Goal: Transaction & Acquisition: Download file/media

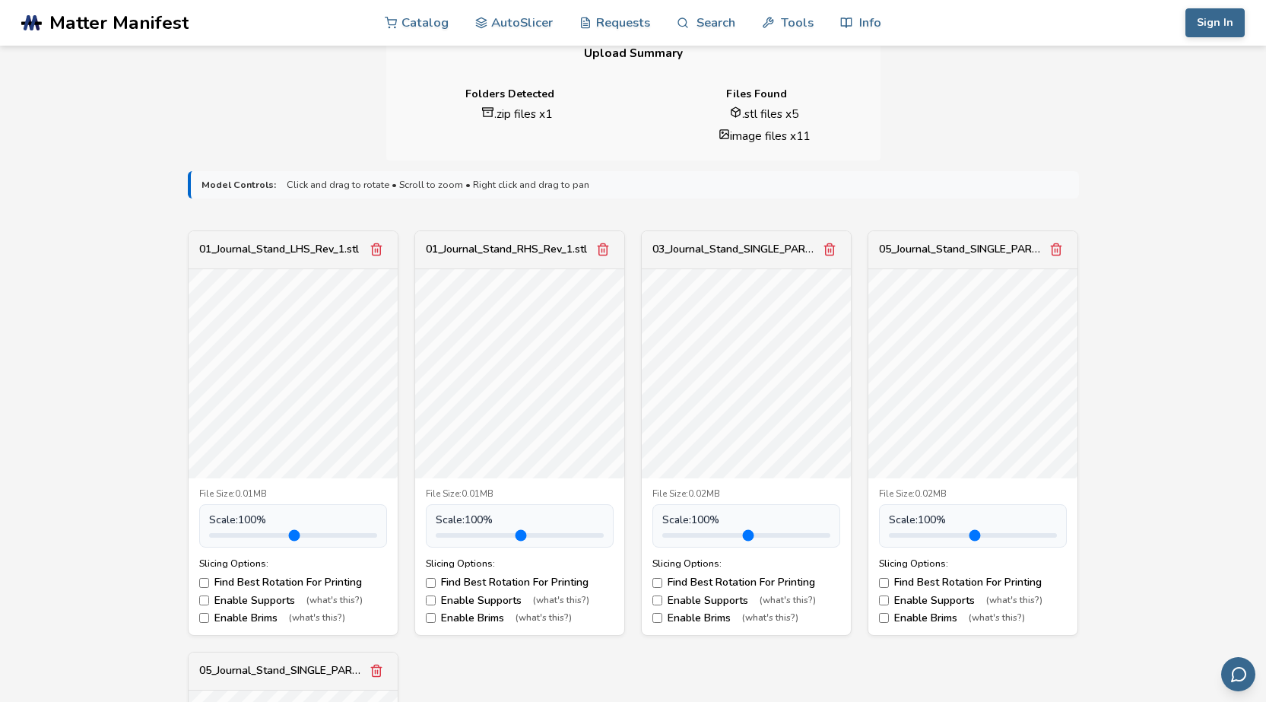
scroll to position [380, 0]
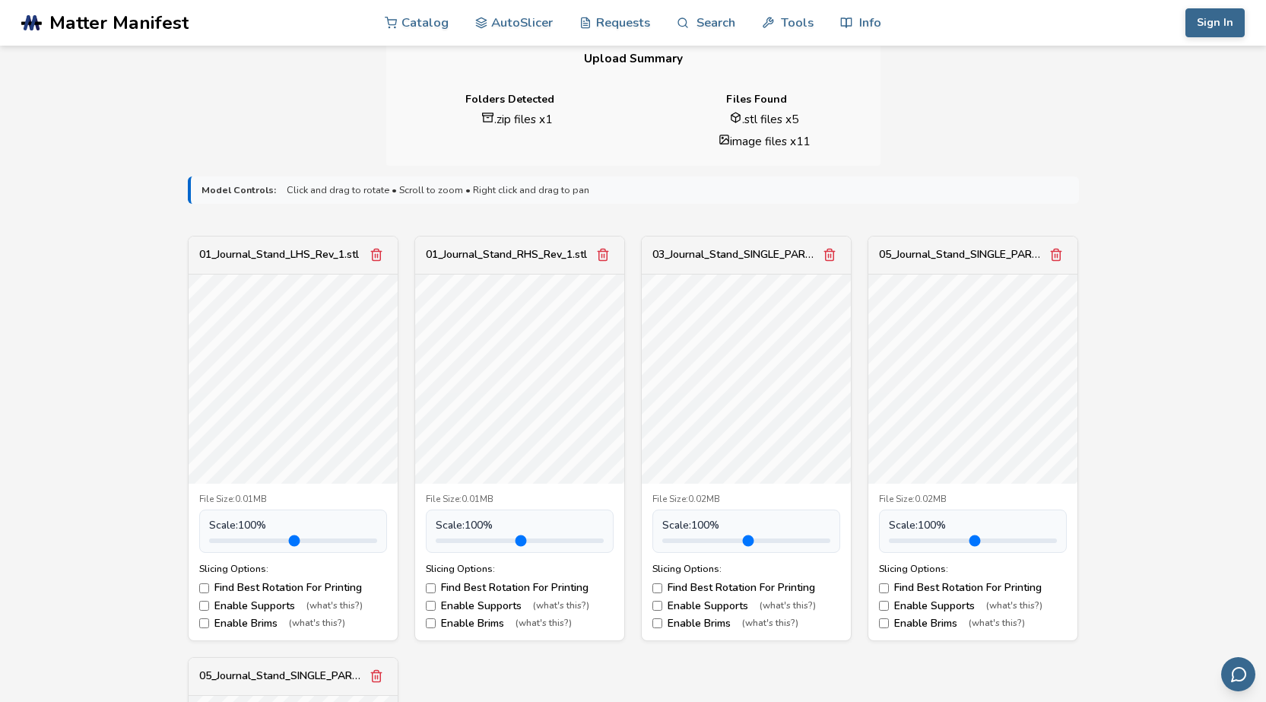
click at [994, 248] on div "05_Journal_Stand_SINGLE_PART_FOR_UPLOAD_32mm_JAW.stl" at bounding box center [973, 256] width 209 height 38
click at [973, 260] on div "05_Journal_Stand_SINGLE_PART_FOR_UPLOAD_32mm_JAW.stl" at bounding box center [962, 255] width 167 height 12
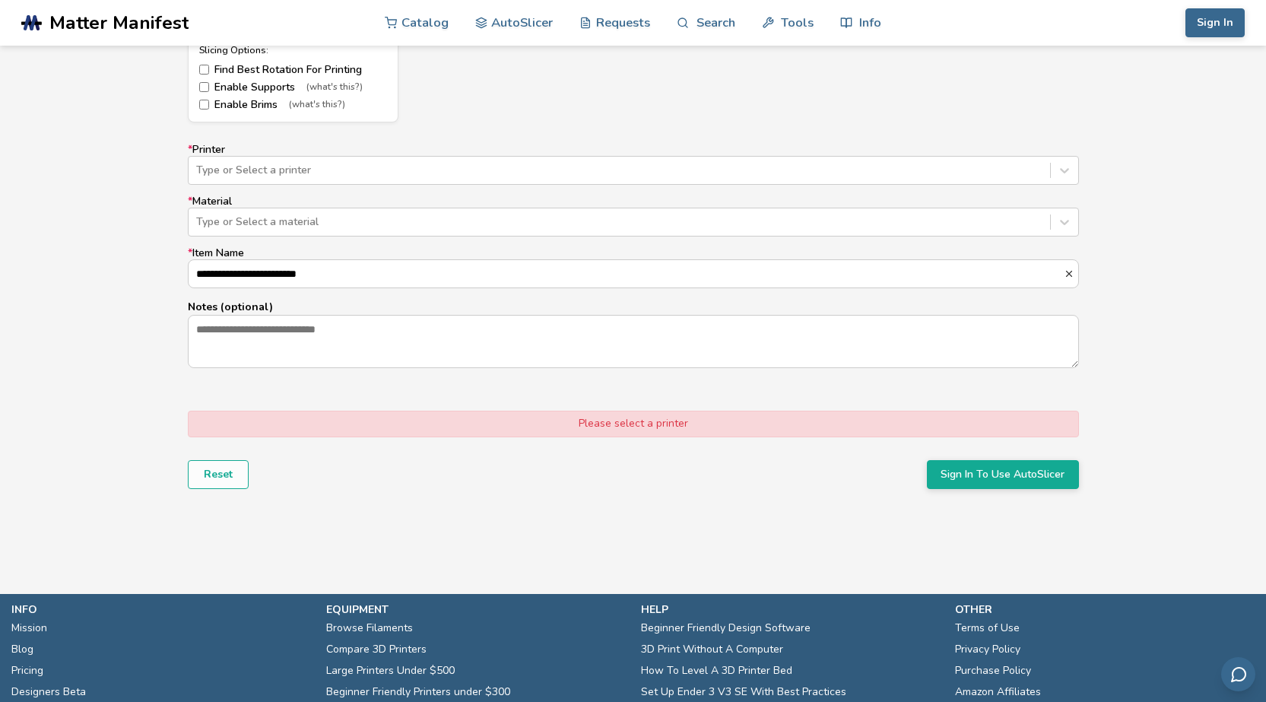
scroll to position [1293, 0]
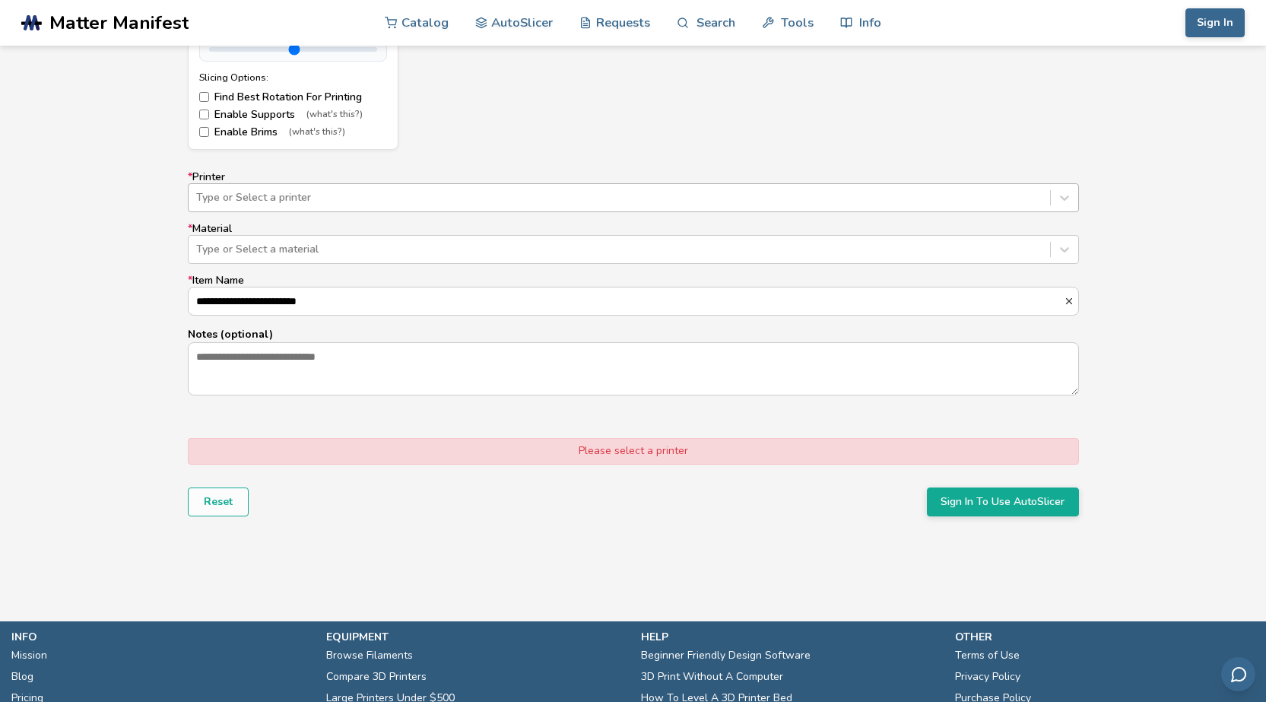
click at [374, 196] on div at bounding box center [619, 197] width 847 height 15
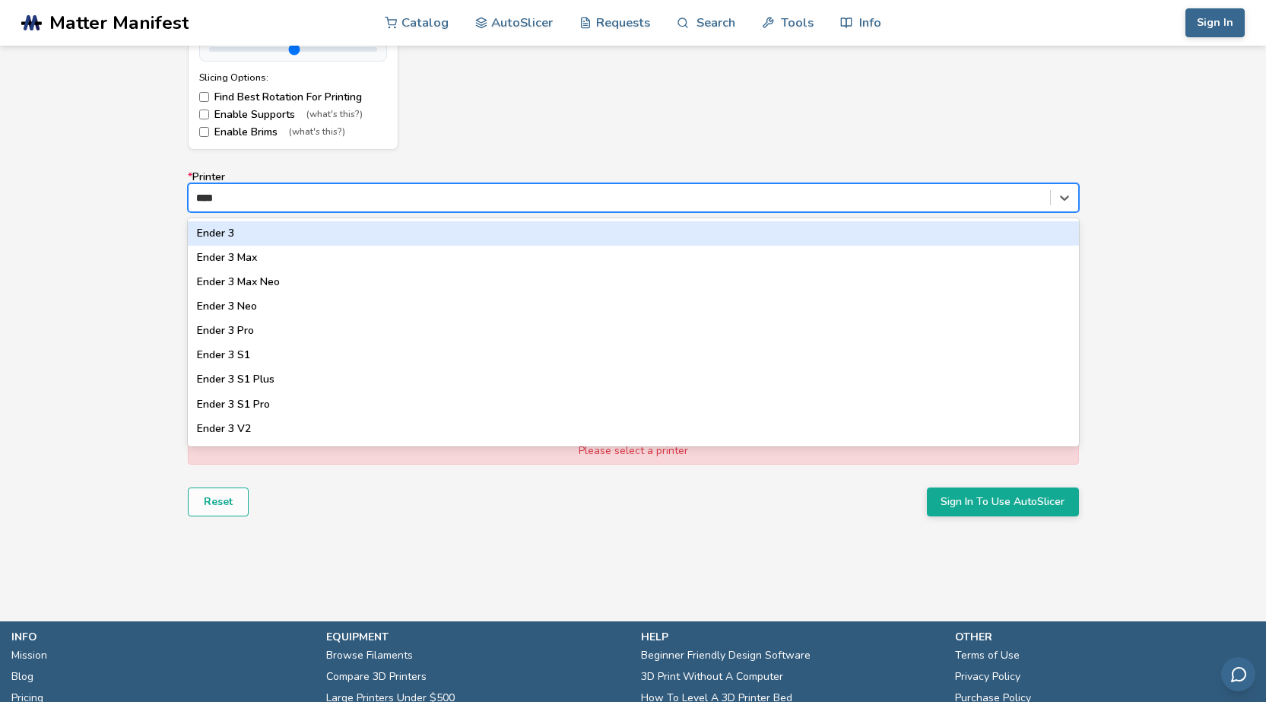
type input "*****"
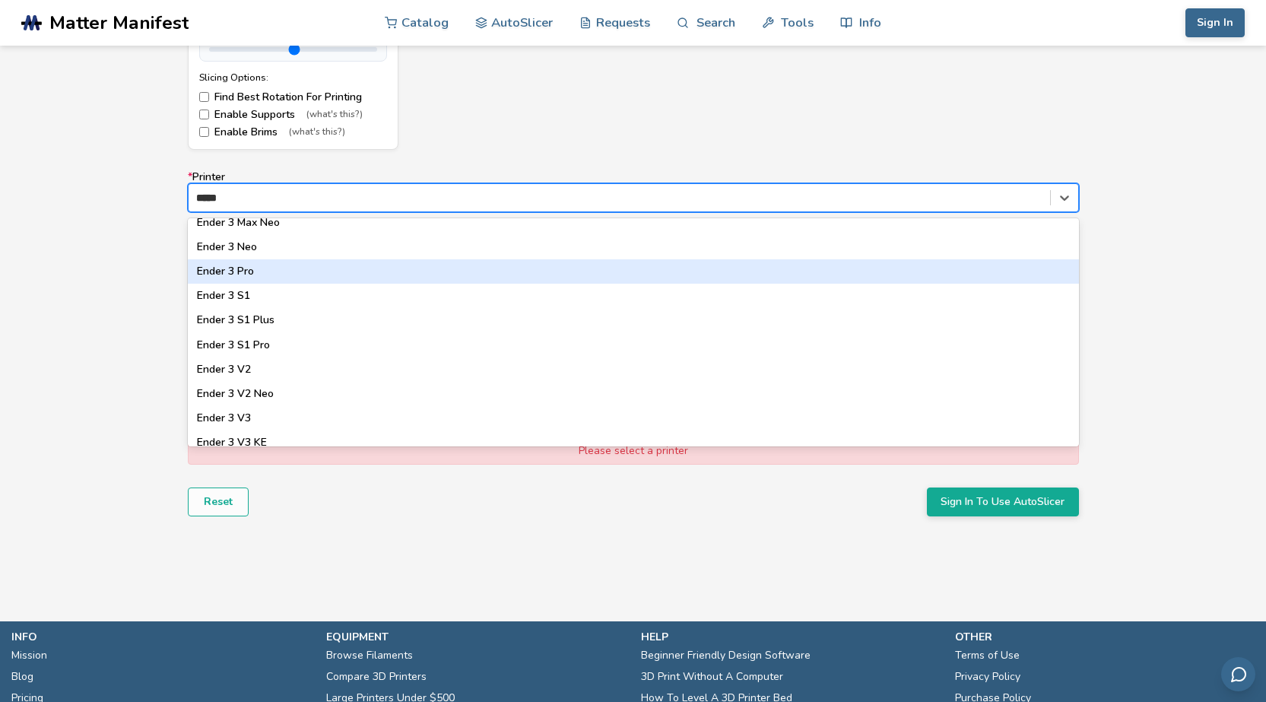
scroll to position [152, 0]
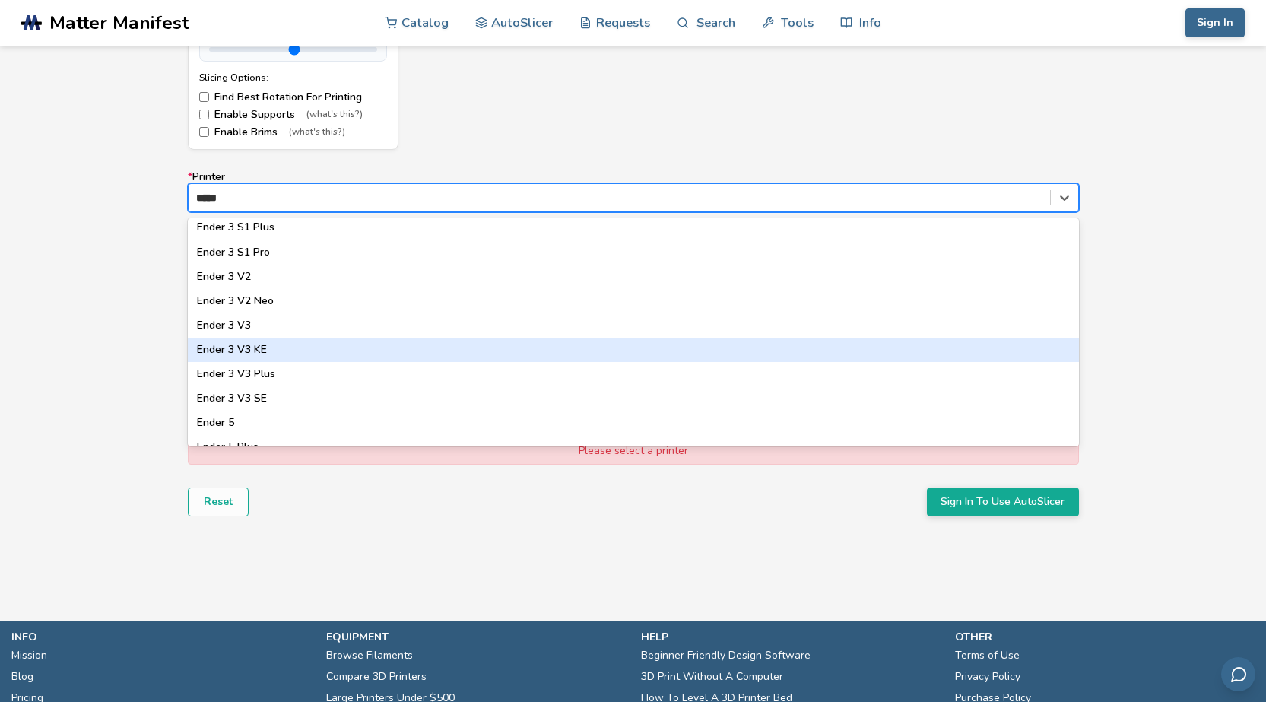
click at [347, 351] on div "Ender 3 V3 KE" at bounding box center [633, 350] width 891 height 24
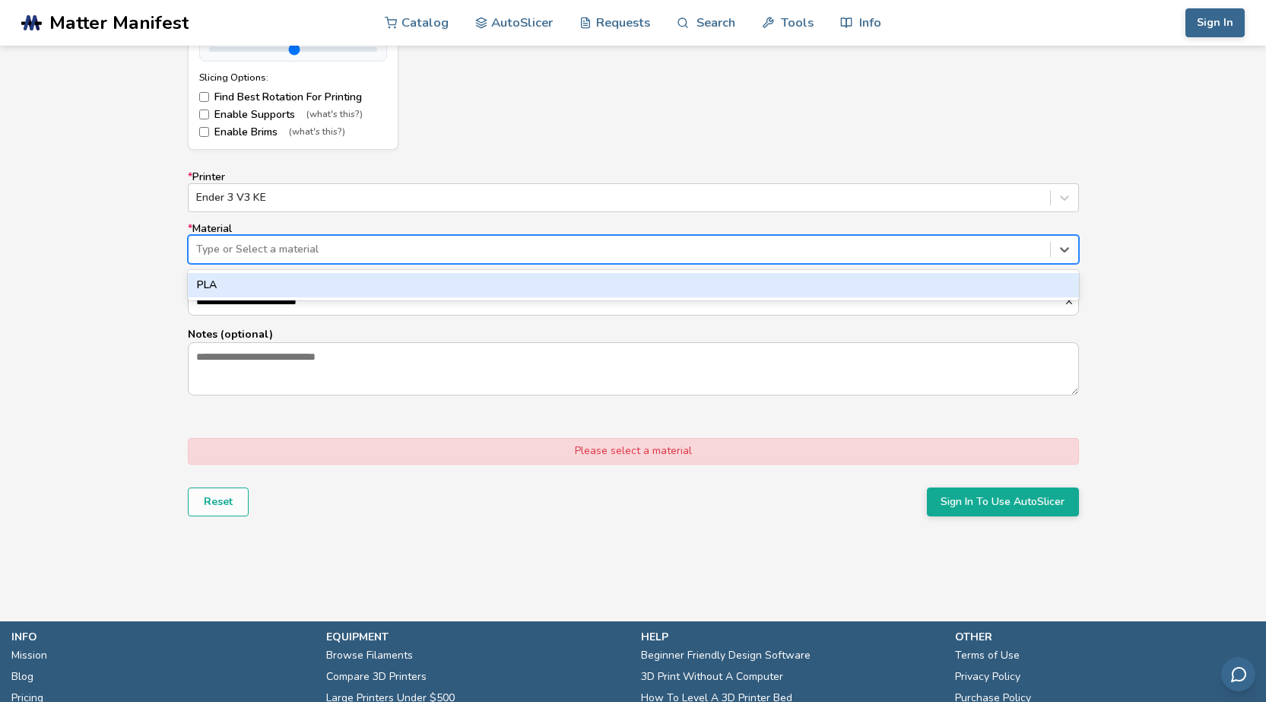
click at [369, 256] on div at bounding box center [619, 249] width 847 height 15
click at [357, 284] on div "PLA" at bounding box center [633, 285] width 891 height 24
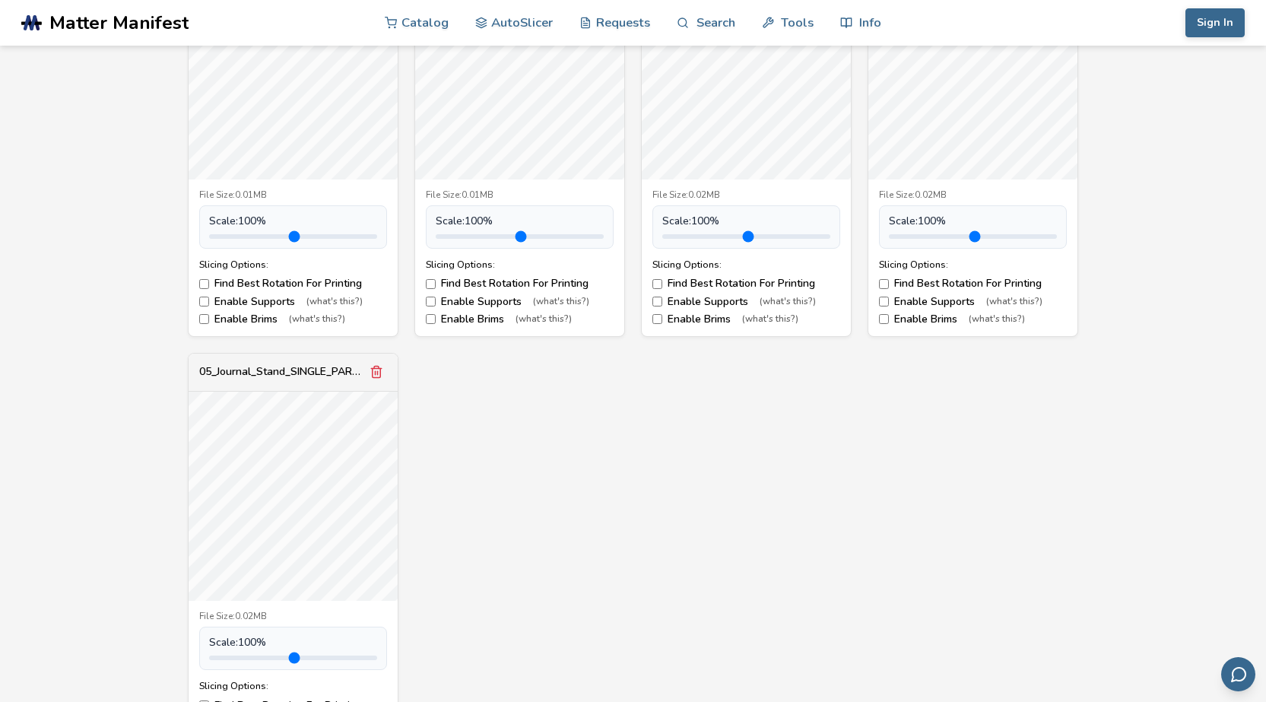
scroll to position [380, 0]
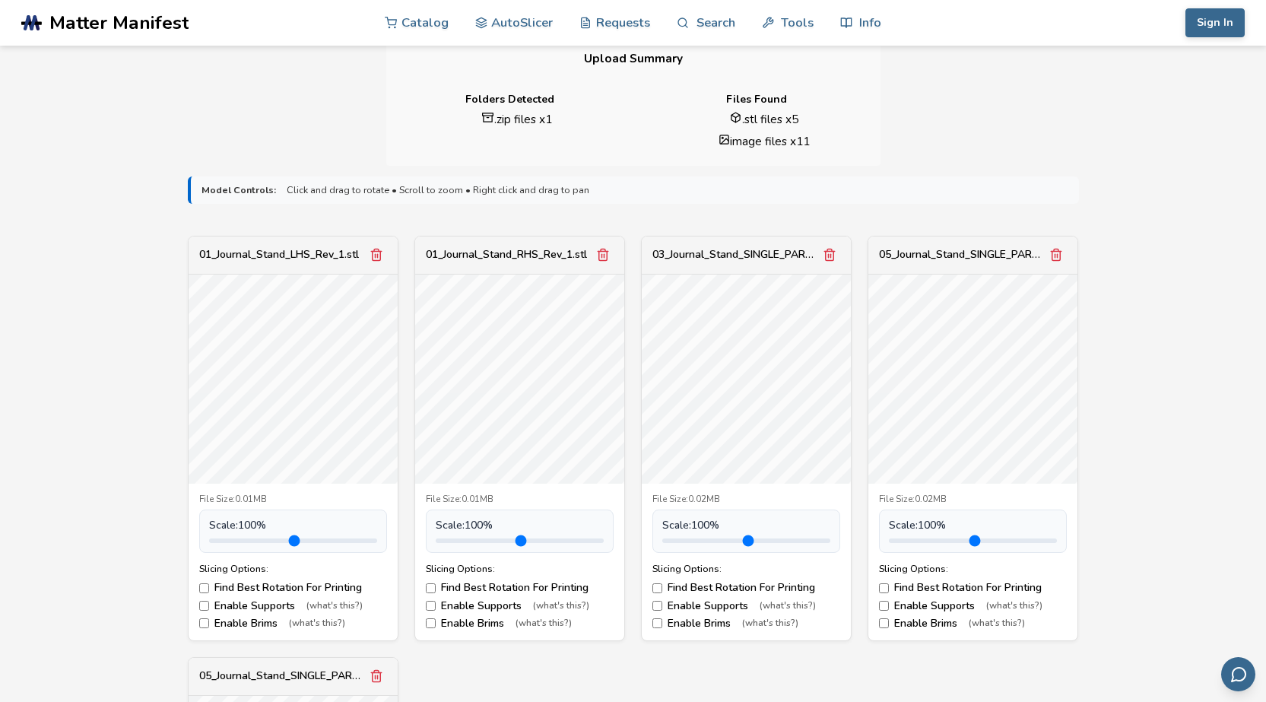
click at [940, 252] on div "05_Journal_Stand_SINGLE_PART_FOR_UPLOAD_32mm_JAW.stl" at bounding box center [962, 255] width 167 height 12
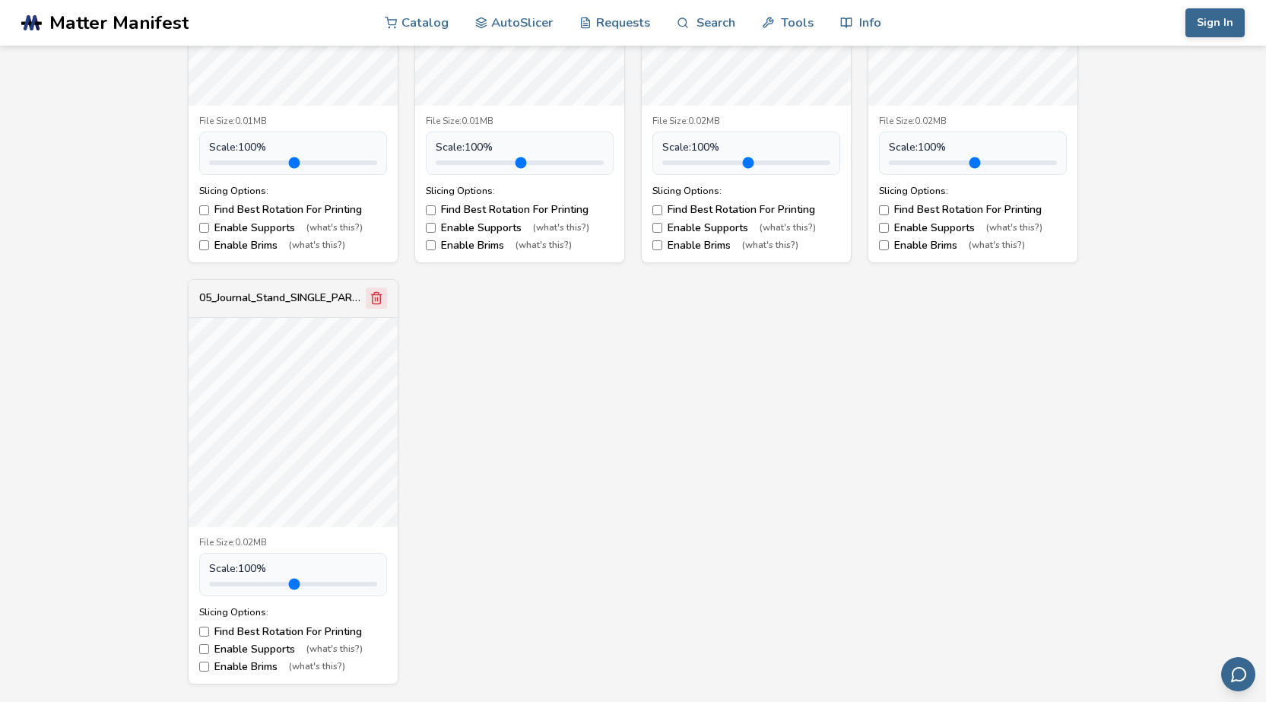
scroll to position [761, 0]
click at [373, 293] on icon "Remove model" at bounding box center [376, 296] width 8 height 11
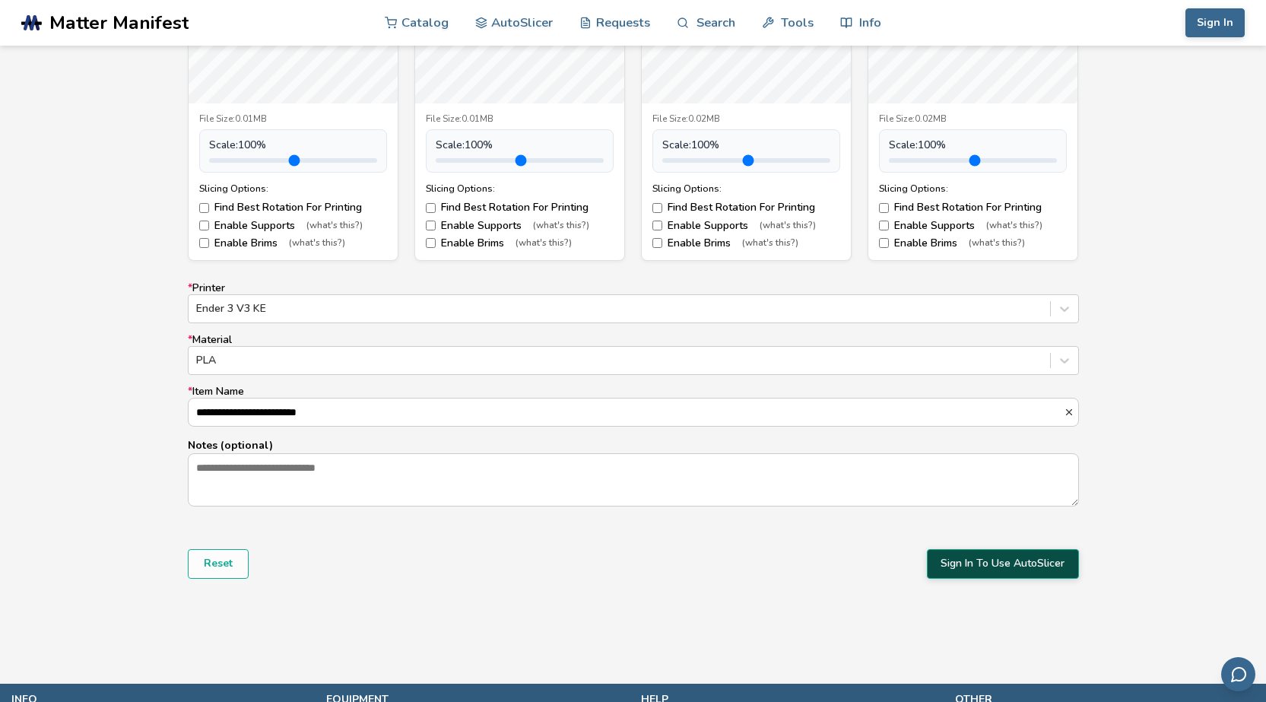
click at [961, 564] on button "Sign In To Use AutoSlicer" at bounding box center [1003, 563] width 152 height 29
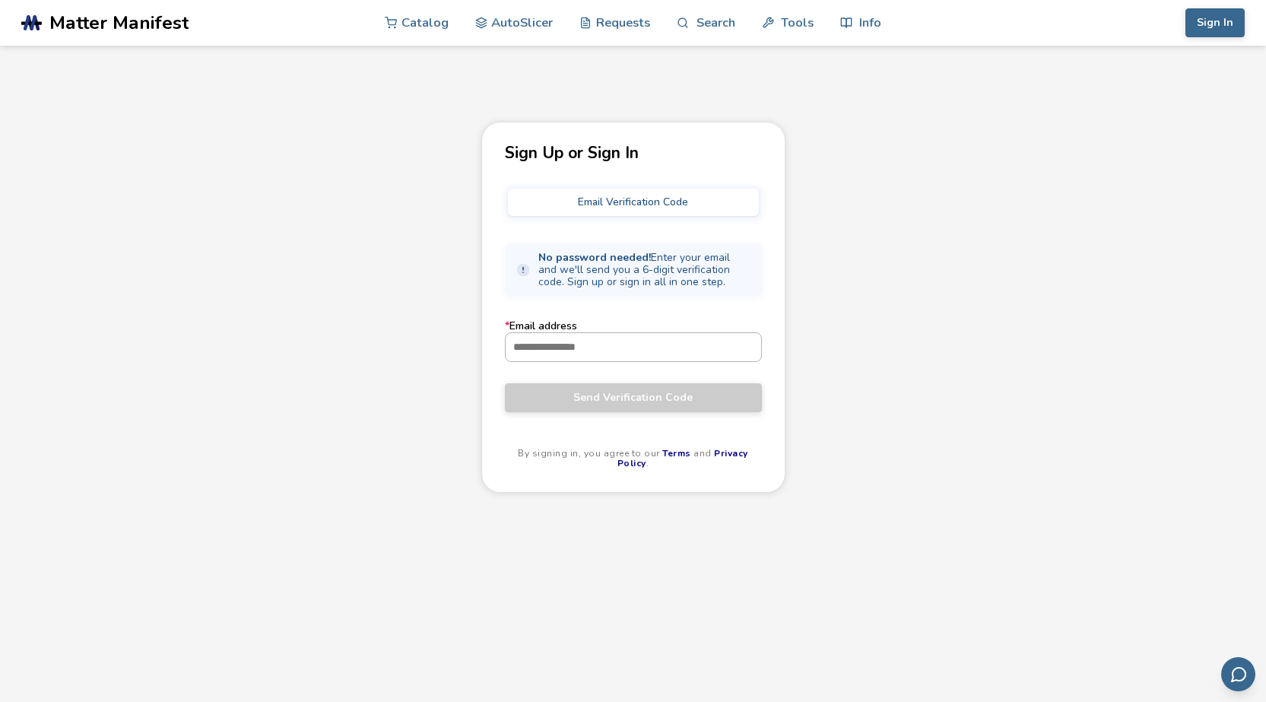
click at [634, 339] on input "* Email address" at bounding box center [634, 346] width 256 height 27
type input "**********"
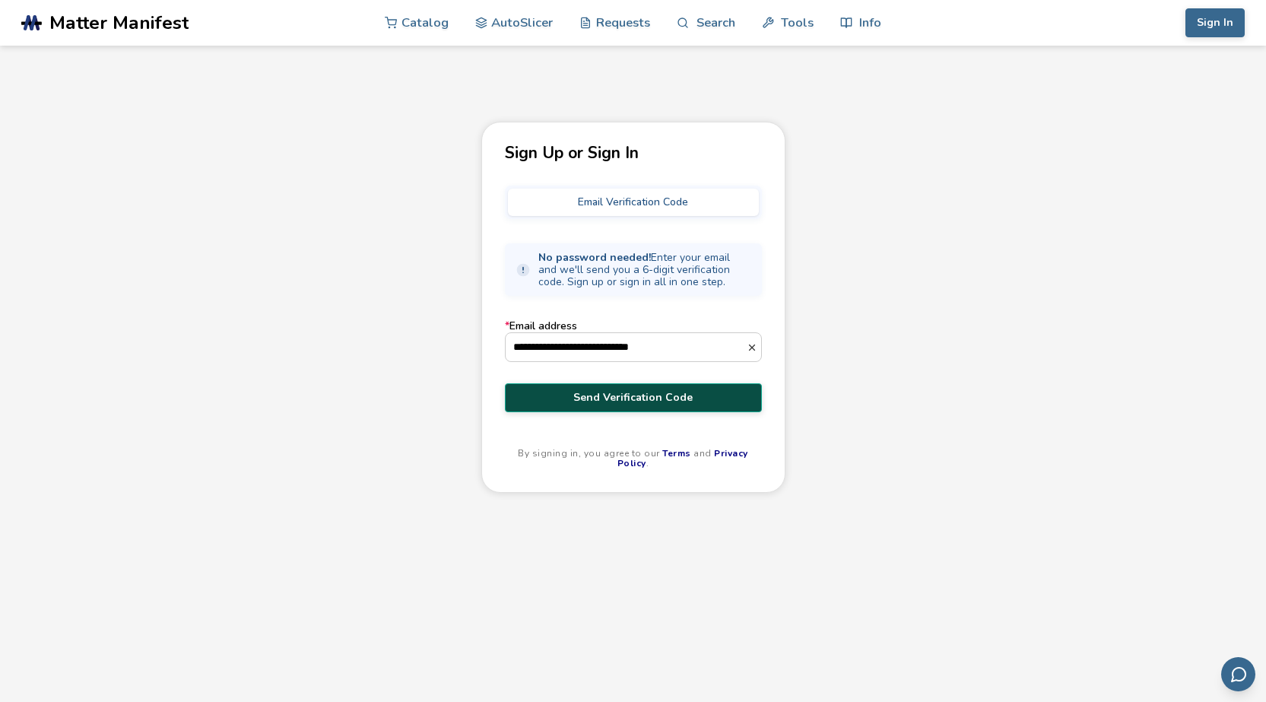
click at [648, 400] on span "Send Verification Code" at bounding box center [633, 398] width 234 height 12
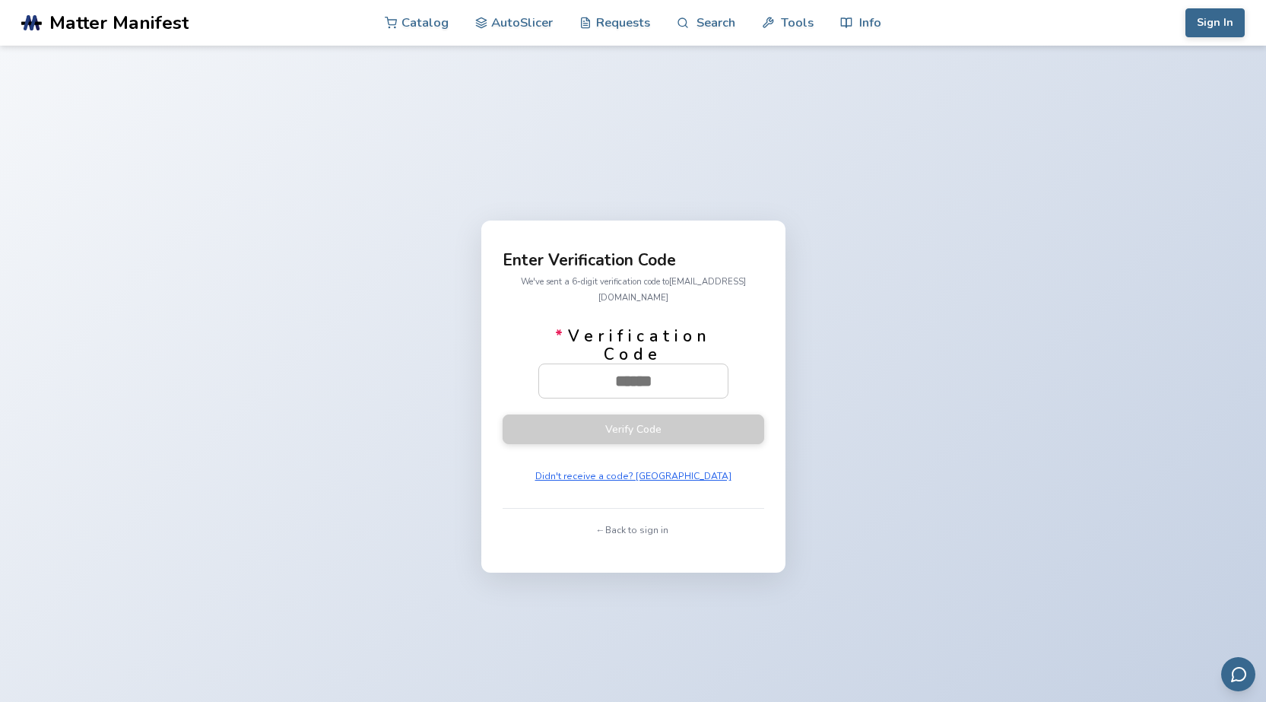
paste input "******"
type input "******"
click at [601, 421] on button "Verify Code" at bounding box center [634, 429] width 262 height 30
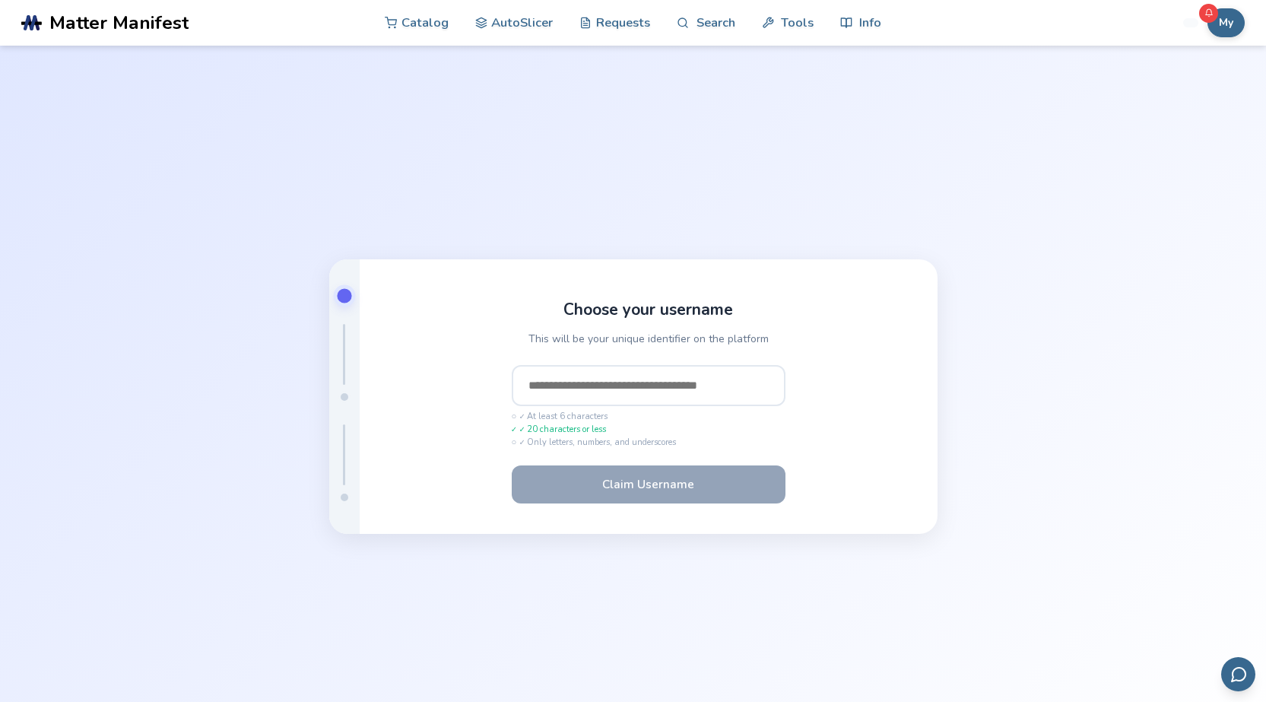
click at [600, 383] on input "text" at bounding box center [649, 385] width 274 height 41
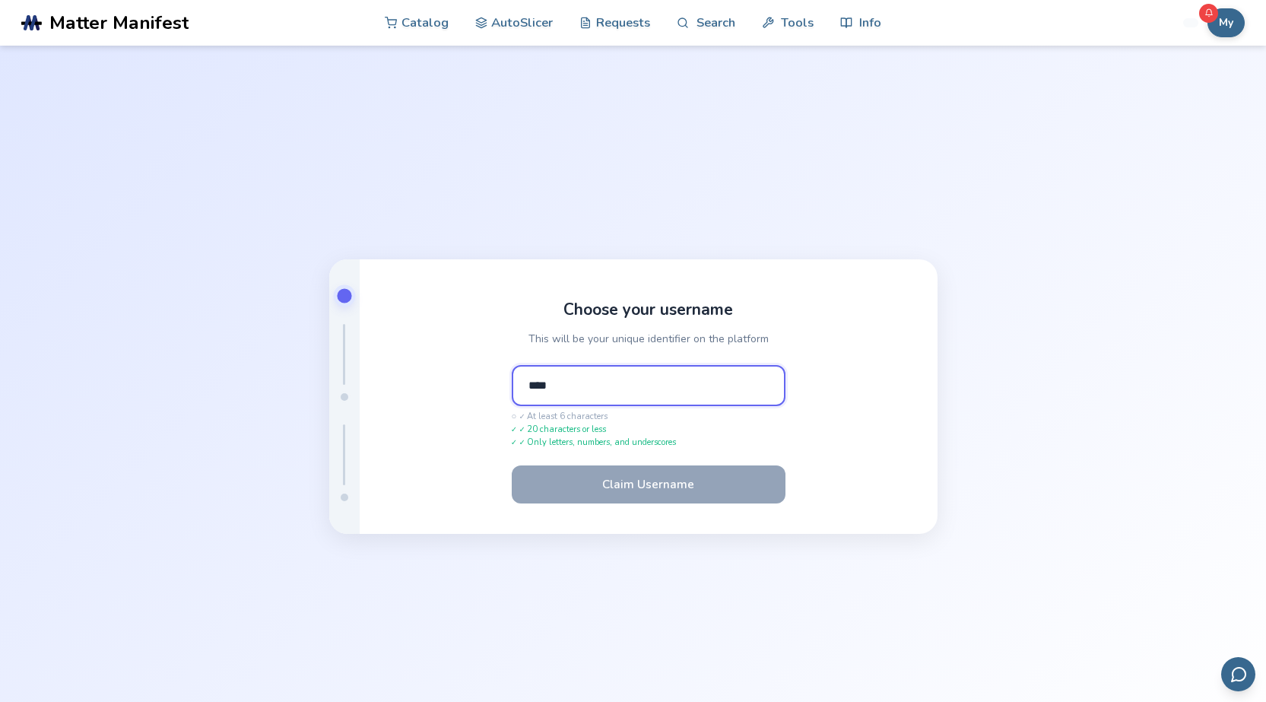
click at [609, 389] on input "****" at bounding box center [649, 385] width 274 height 41
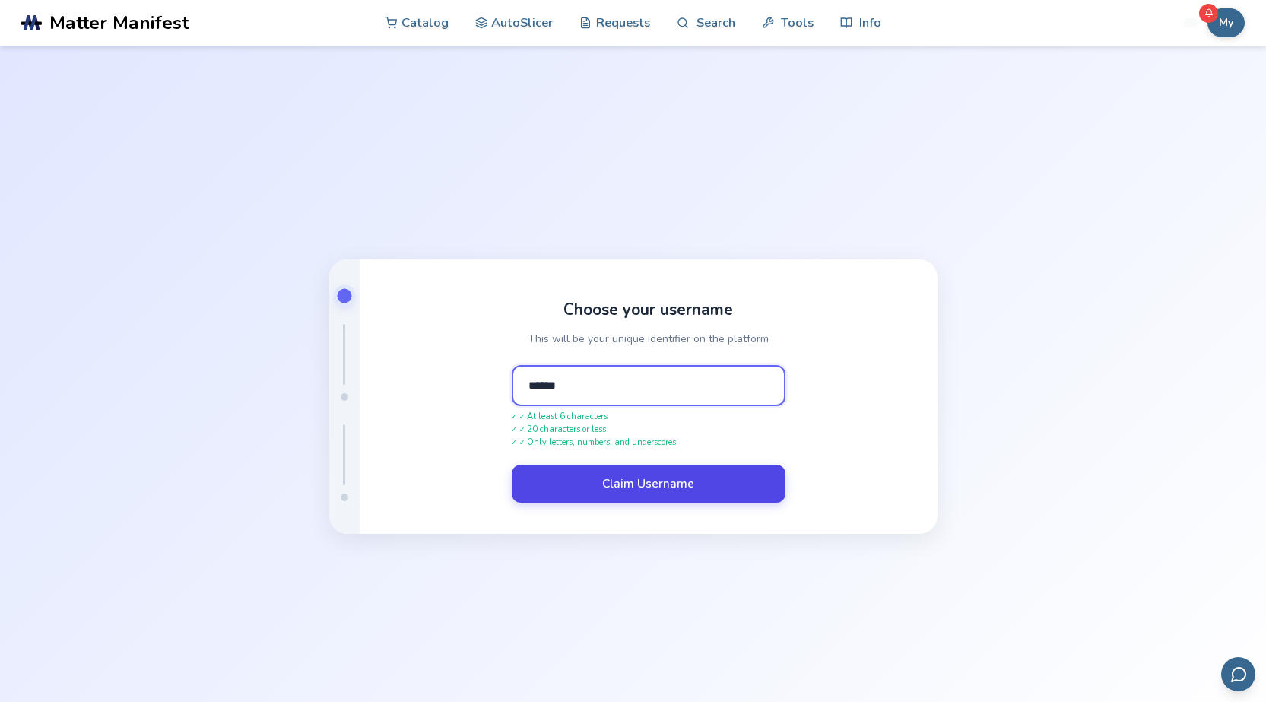
type input "******"
click at [629, 480] on button "Claim Username" at bounding box center [649, 484] width 274 height 38
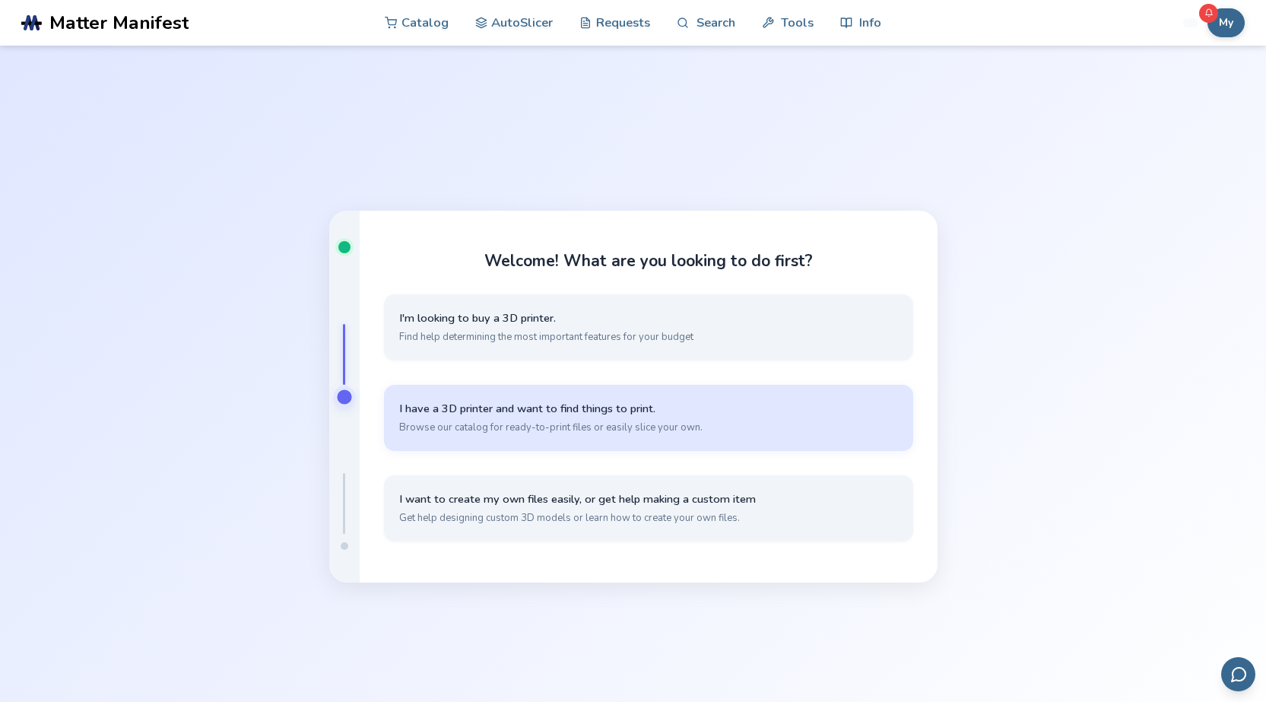
click at [509, 408] on span "I have a 3D printer and want to find things to print." at bounding box center [648, 409] width 499 height 14
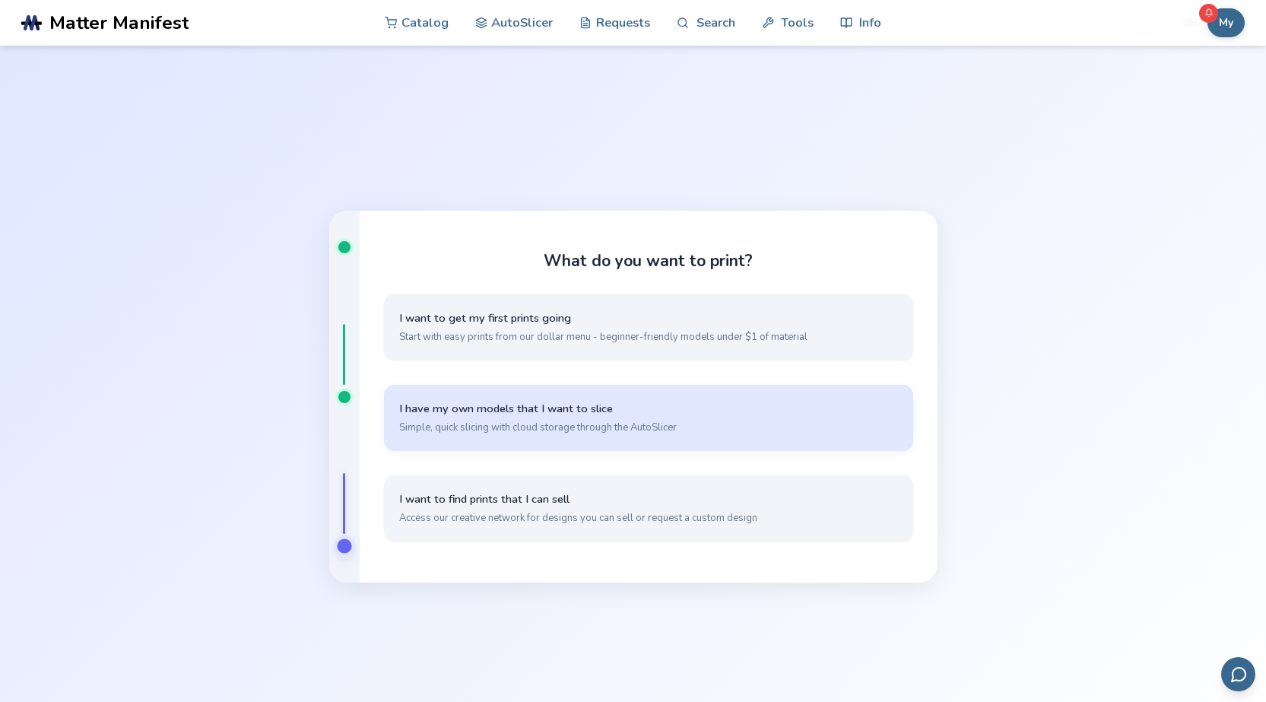
click at [513, 408] on span "I have my own models that I want to slice" at bounding box center [648, 409] width 499 height 14
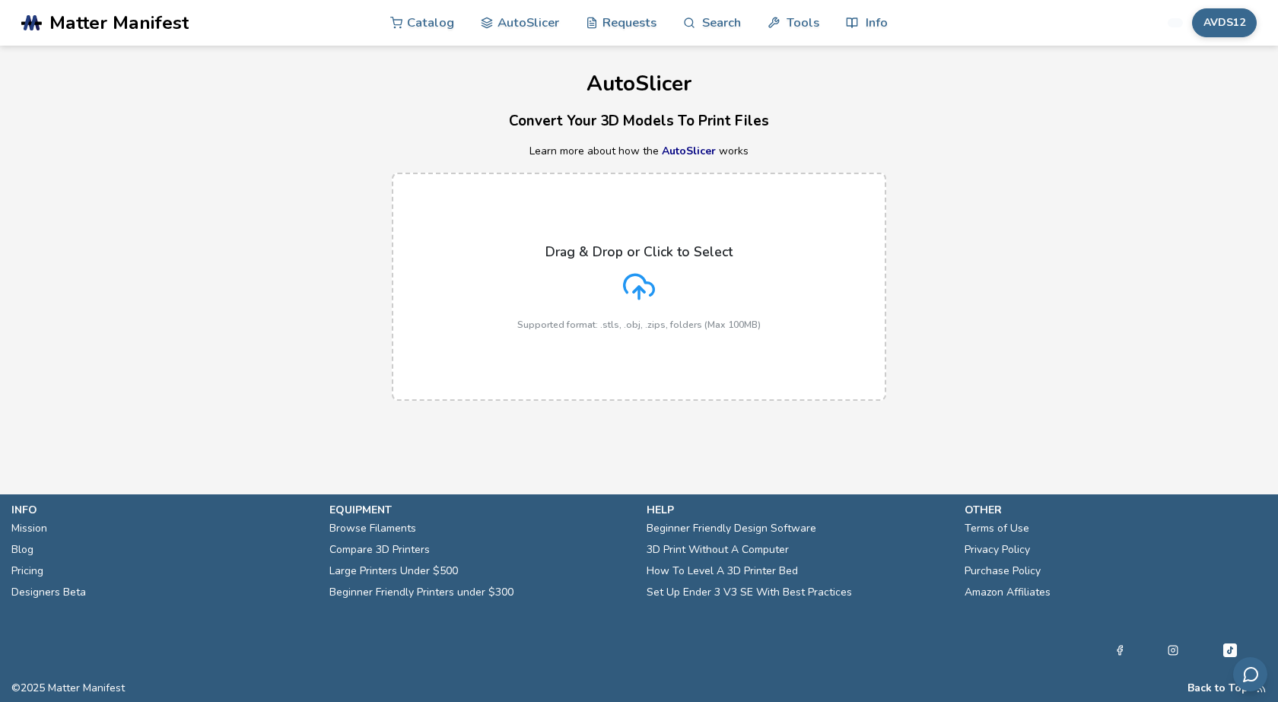
click at [640, 264] on div "Drag & Drop or Click to Select Supported format: .stls, .obj, .zips, folders (M…" at bounding box center [638, 287] width 243 height 86
click at [0, 0] on input "Drag & Drop or Click to Select Supported format: .stls, .obj, .zips, folders (M…" at bounding box center [0, 0] width 0 height 0
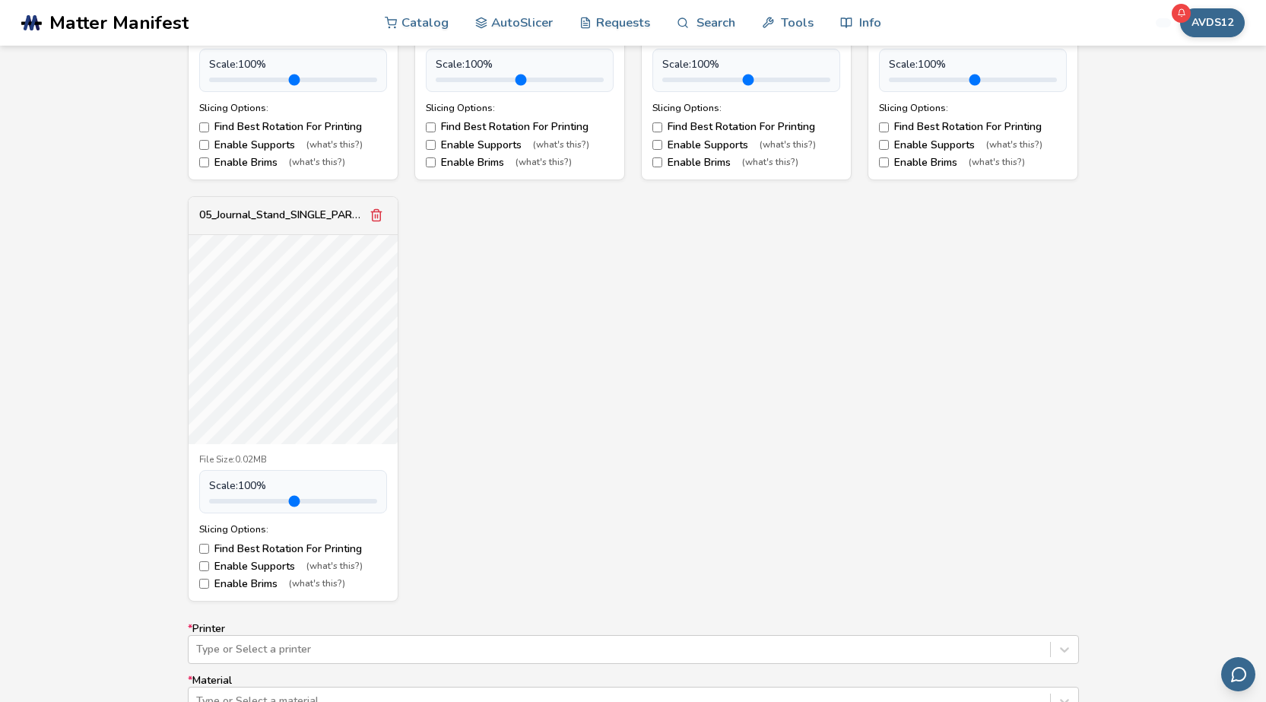
scroll to position [1217, 0]
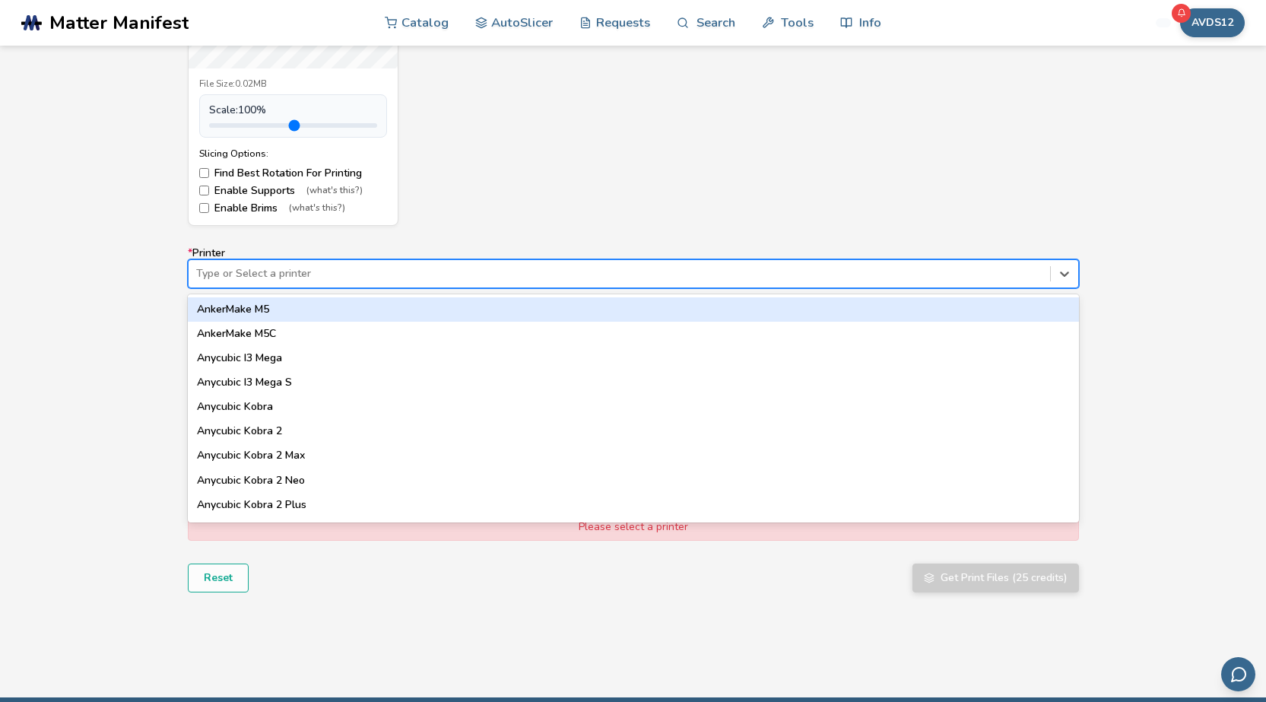
click at [330, 262] on div "Type or Select a printer" at bounding box center [633, 273] width 891 height 29
type input "*****"
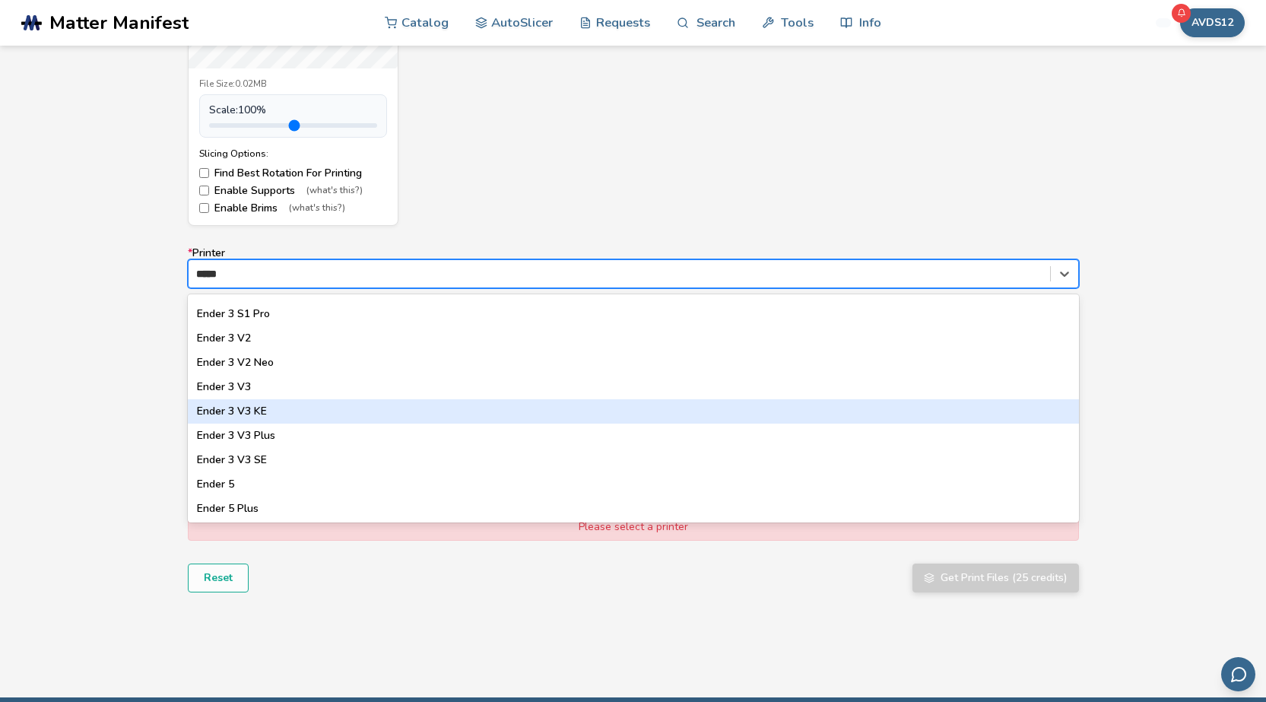
scroll to position [141, 0]
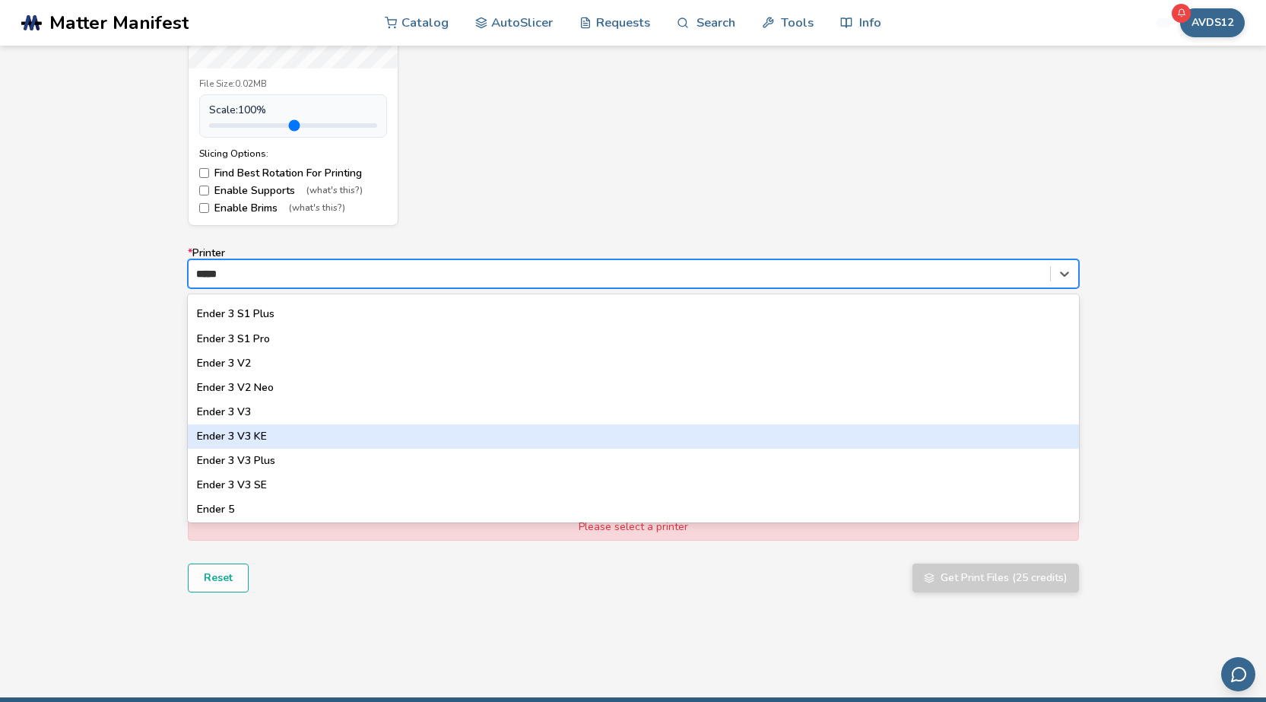
click at [281, 434] on div "Ender 3 V3 KE" at bounding box center [633, 436] width 891 height 24
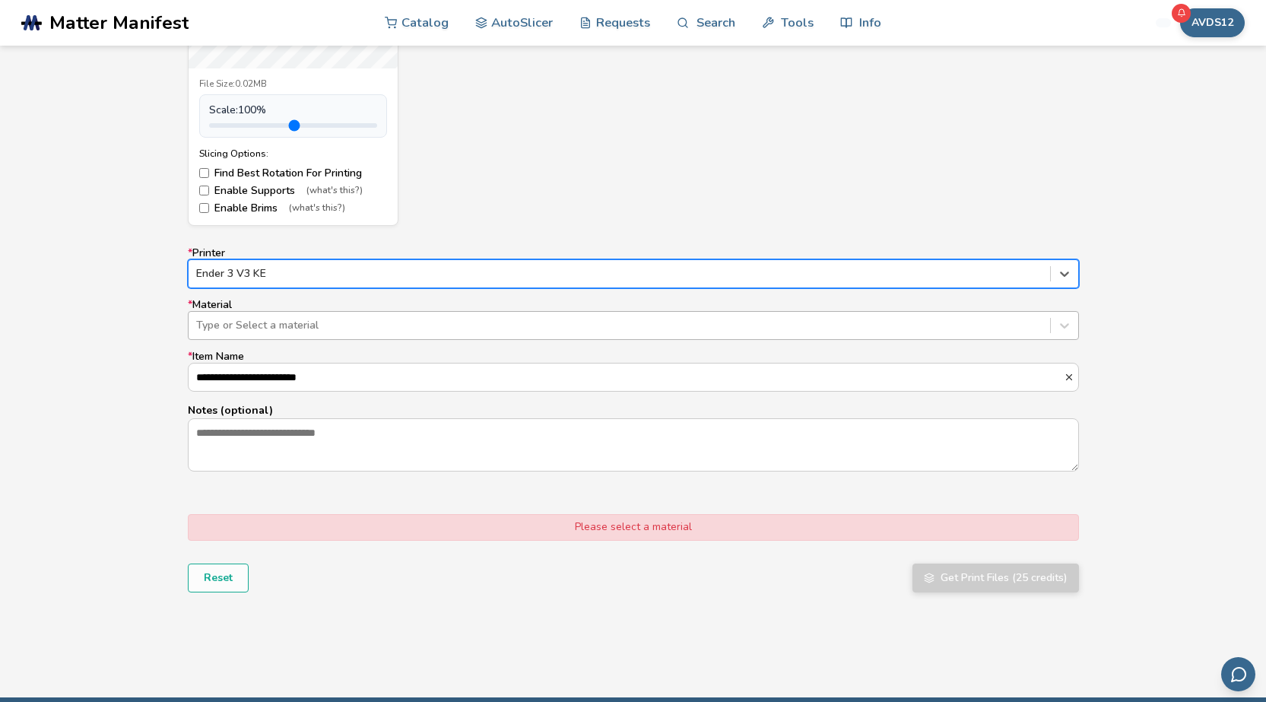
click at [303, 331] on div at bounding box center [619, 325] width 847 height 15
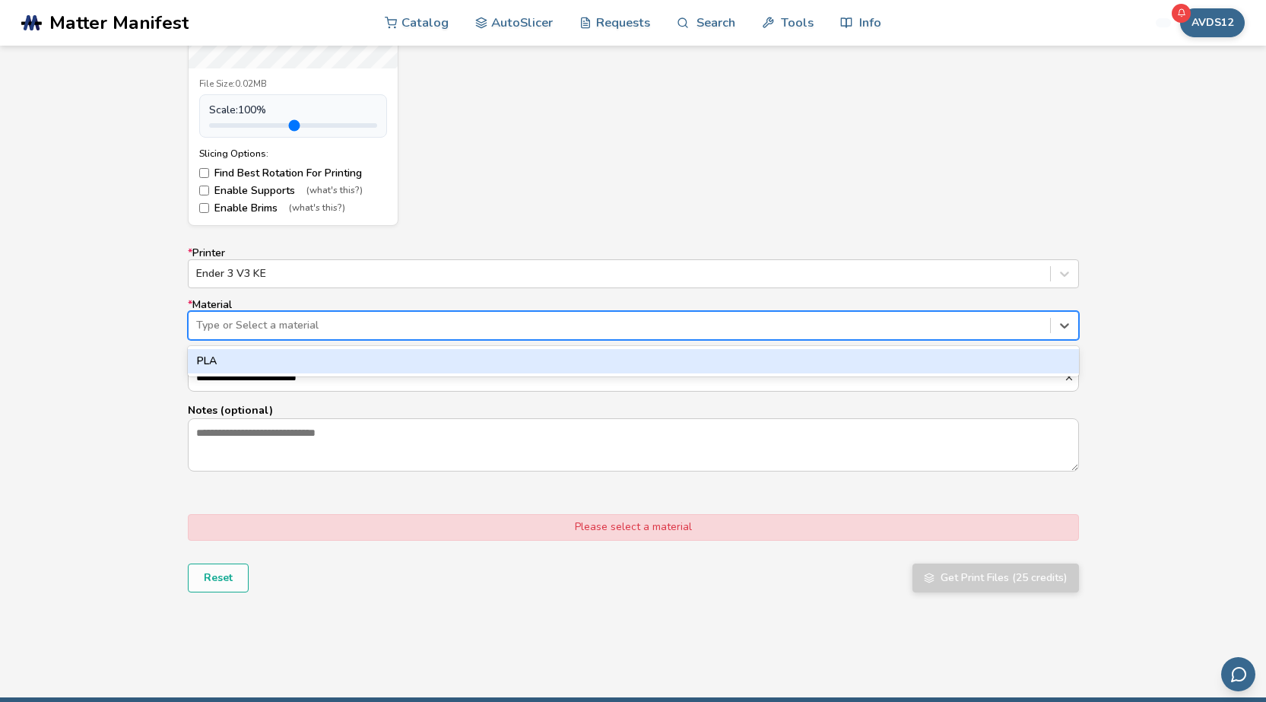
click at [294, 359] on div "PLA" at bounding box center [633, 361] width 891 height 24
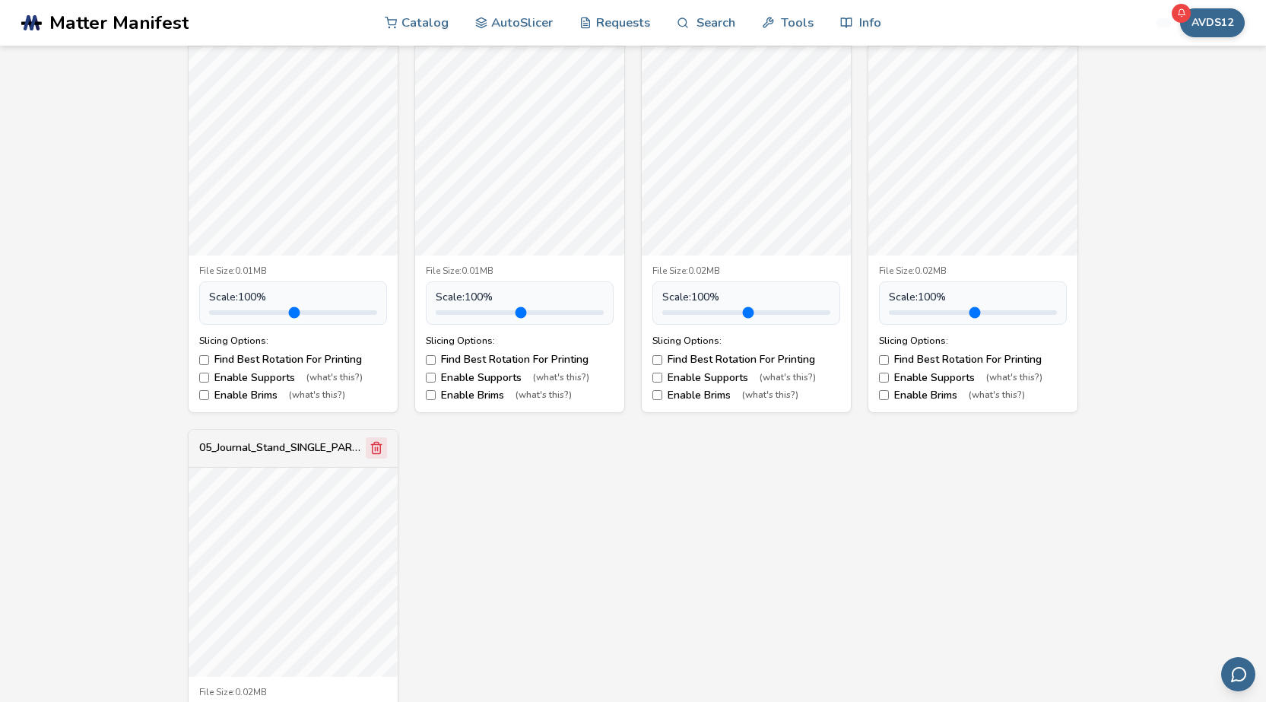
click at [371, 446] on icon "Remove model" at bounding box center [377, 448] width 14 height 14
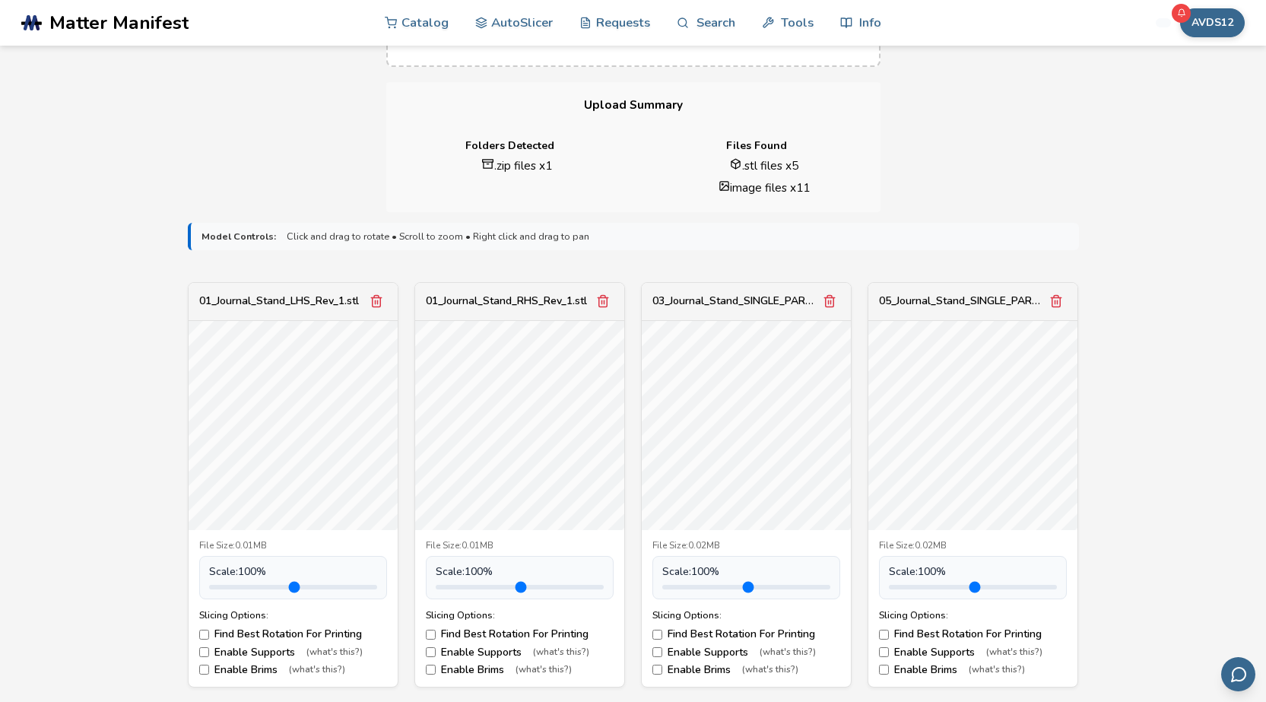
scroll to position [304, 0]
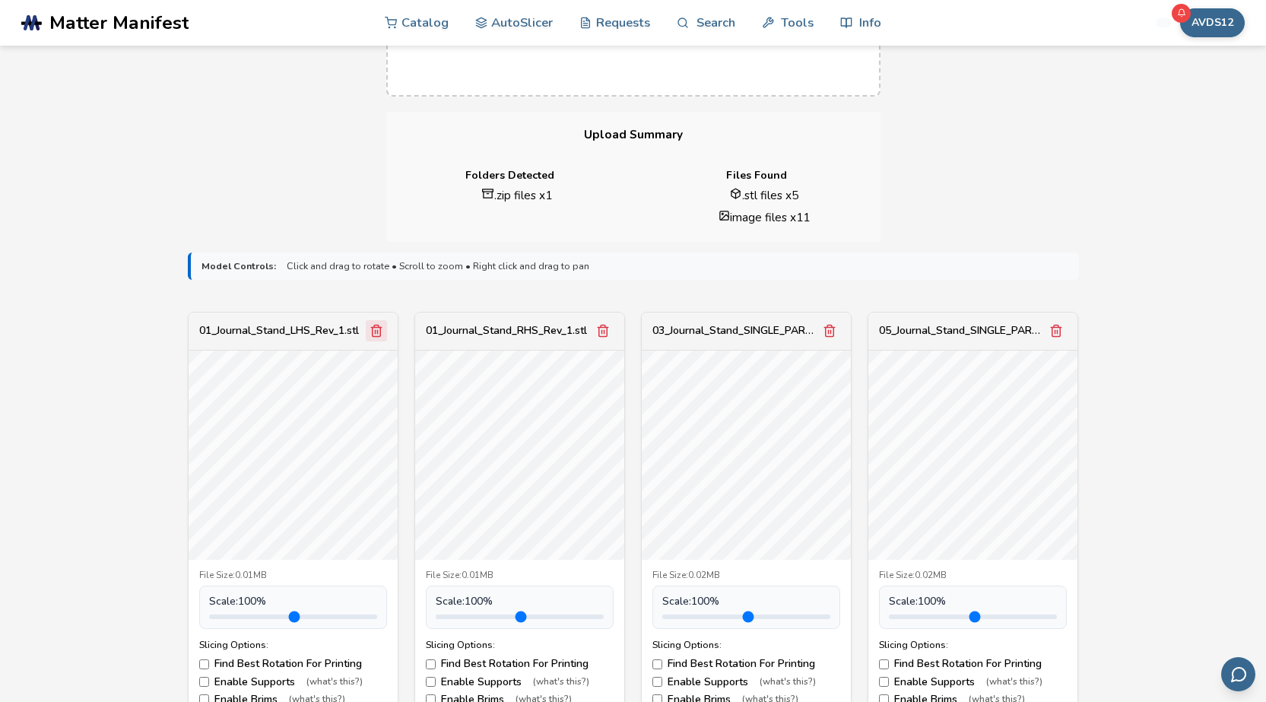
click at [367, 334] on button "Remove model" at bounding box center [376, 330] width 21 height 21
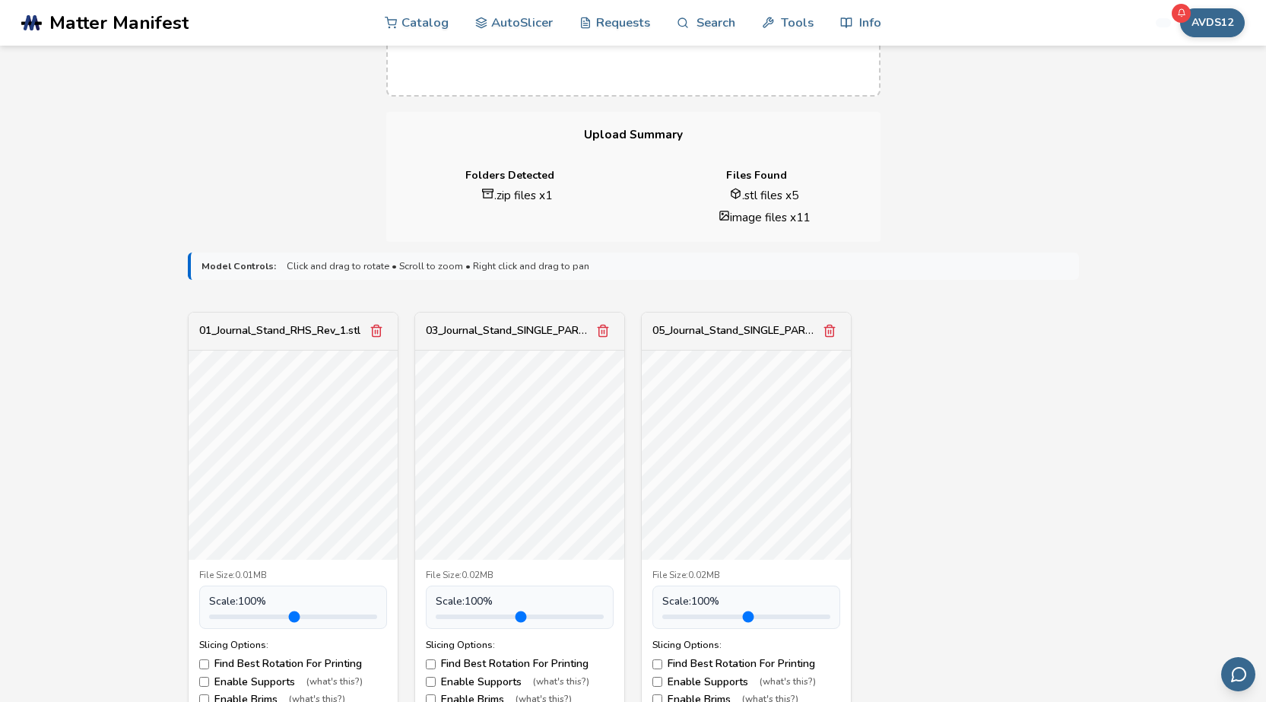
click at [367, 334] on button "Remove model" at bounding box center [376, 330] width 21 height 21
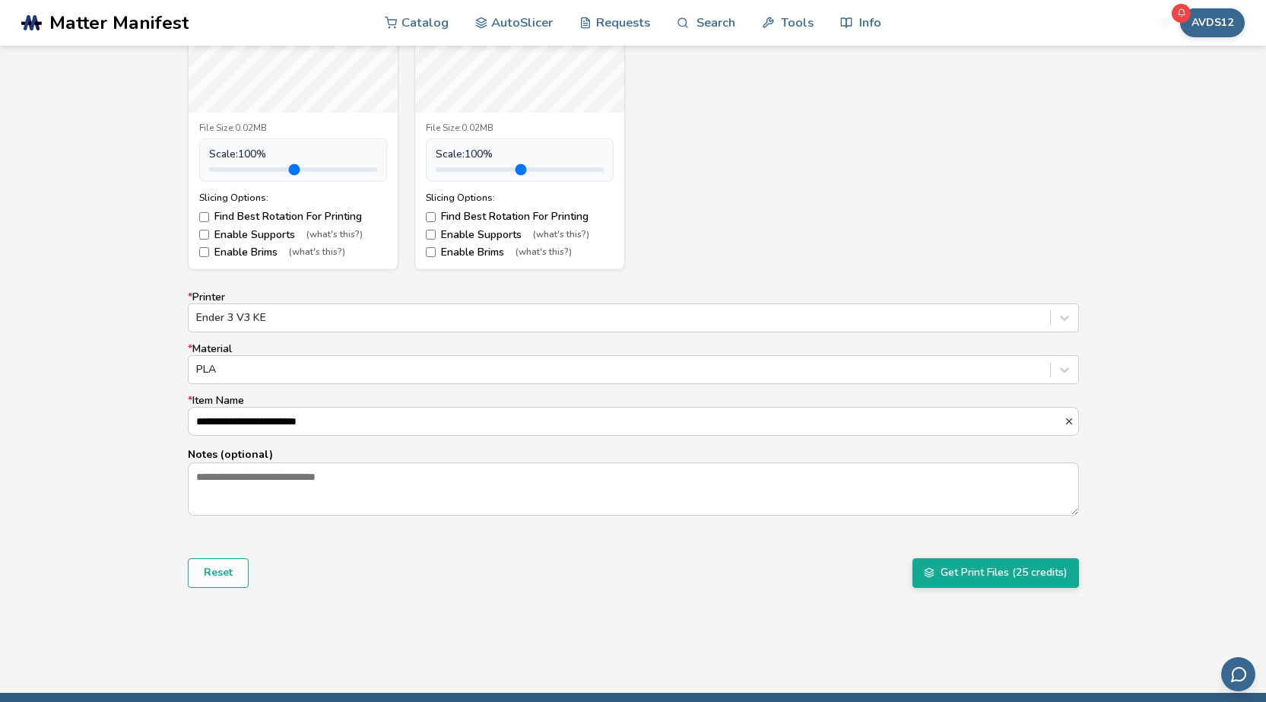
scroll to position [761, 0]
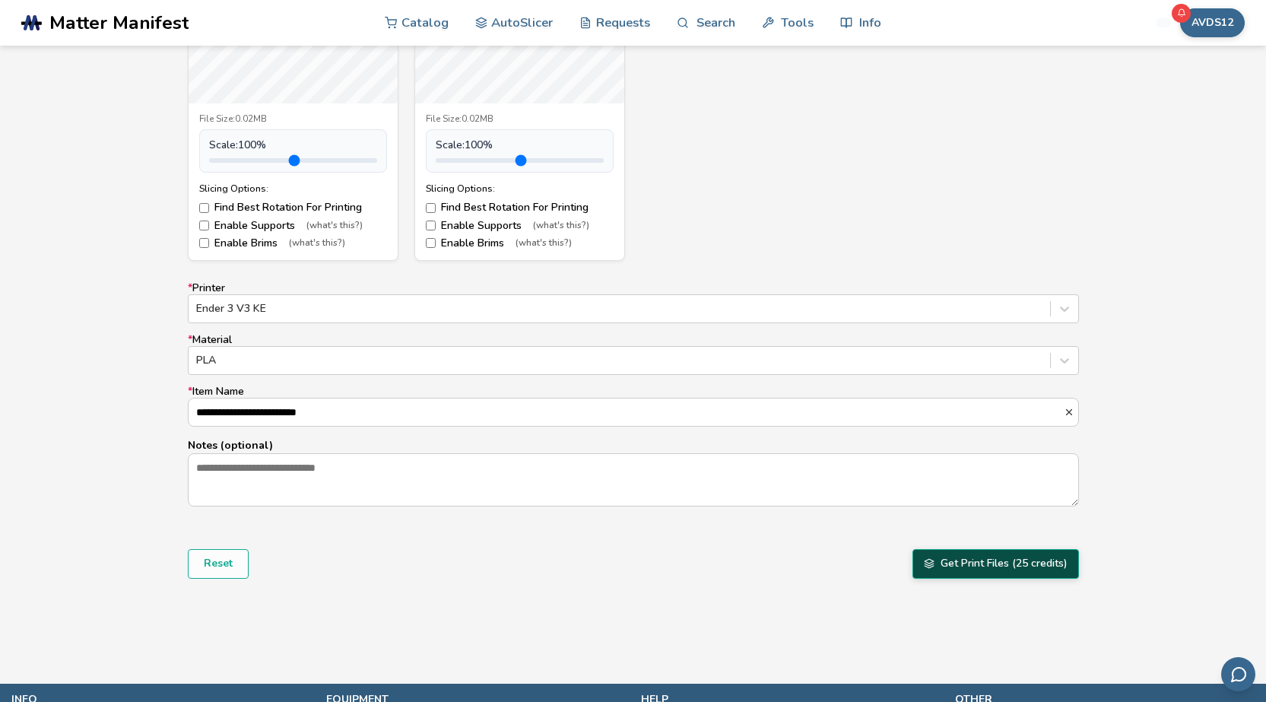
click at [964, 561] on button "Get Print Files (25 credits)" at bounding box center [996, 563] width 167 height 29
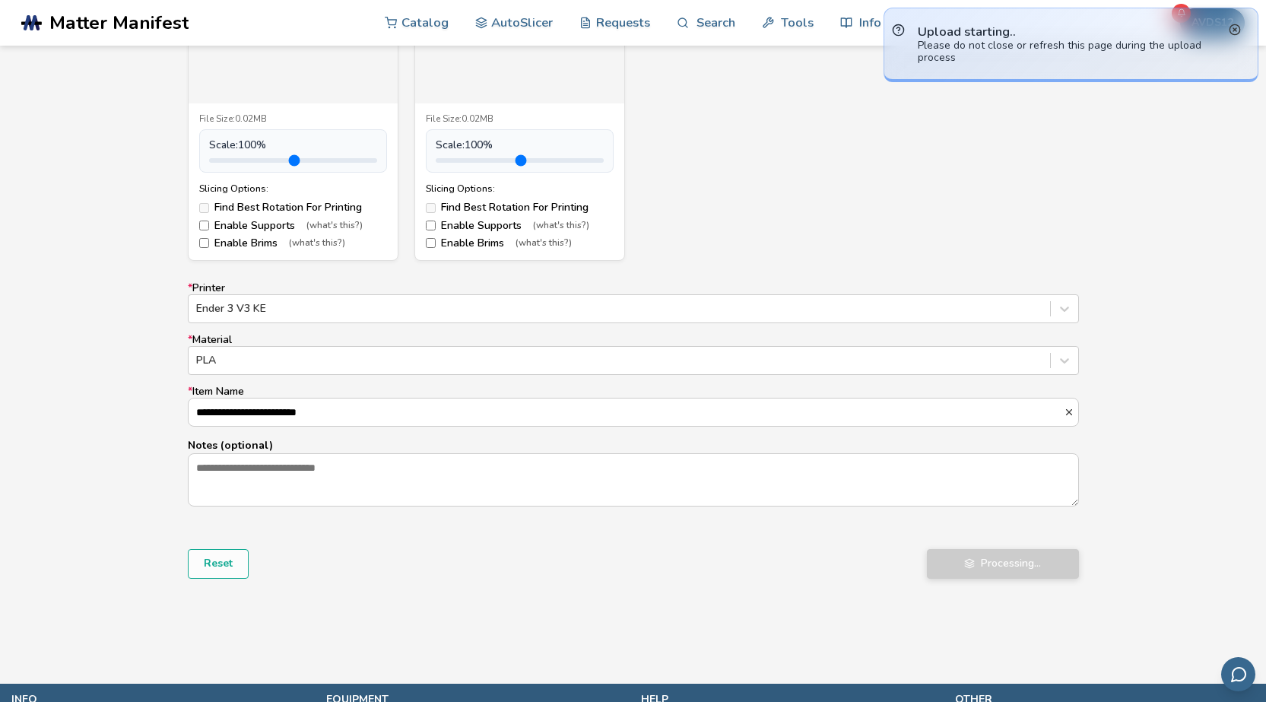
click at [1234, 34] on icon at bounding box center [1235, 30] width 13 height 13
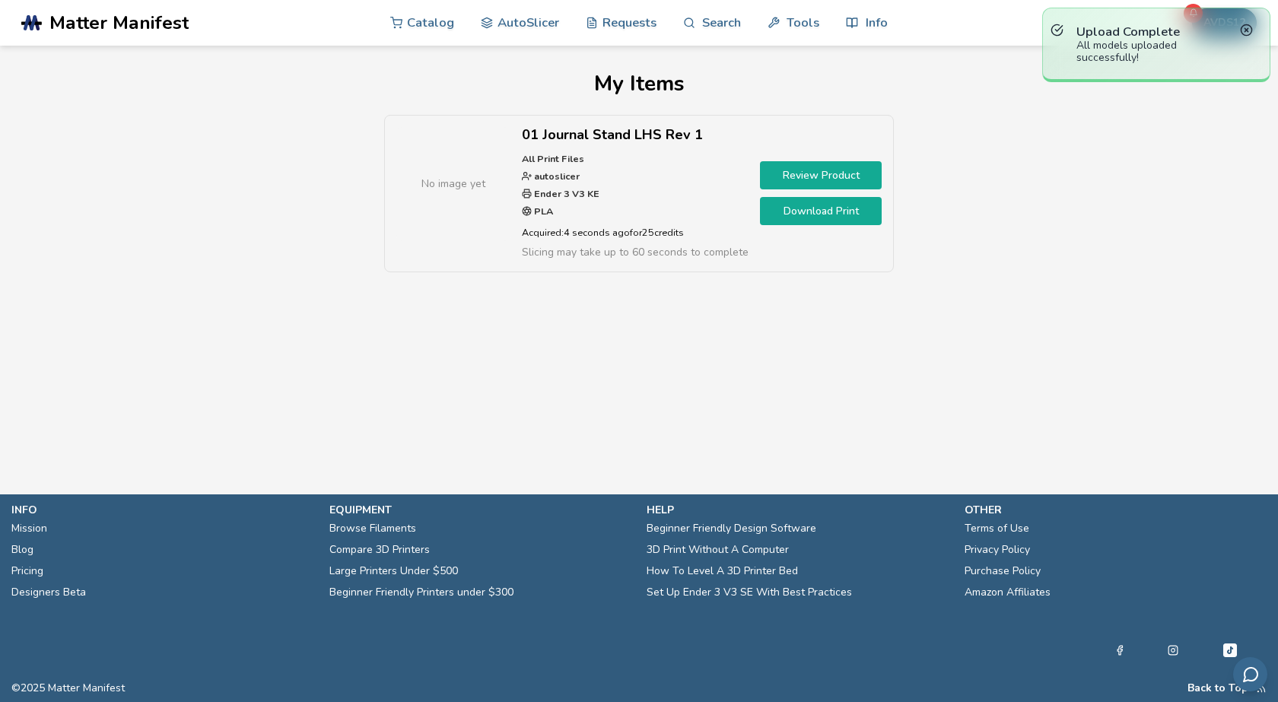
click at [781, 175] on link "Review Product" at bounding box center [821, 175] width 122 height 28
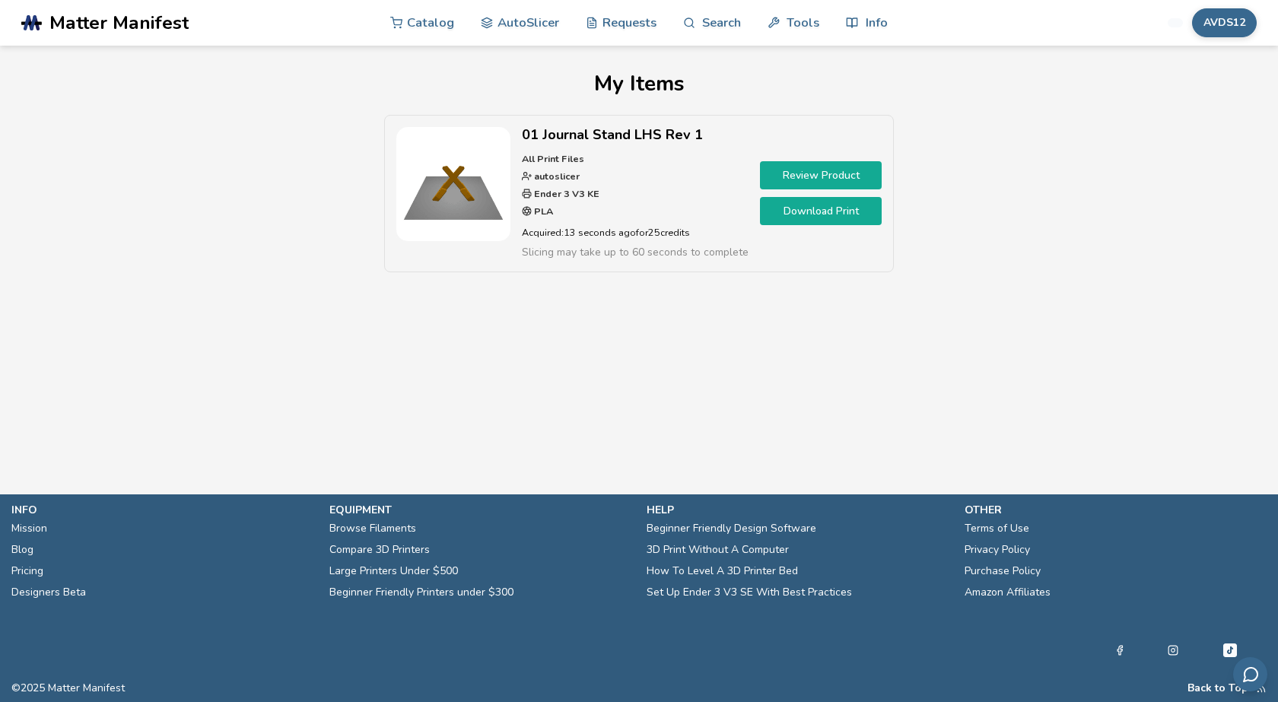
click at [836, 211] on link "Download Print" at bounding box center [821, 211] width 122 height 28
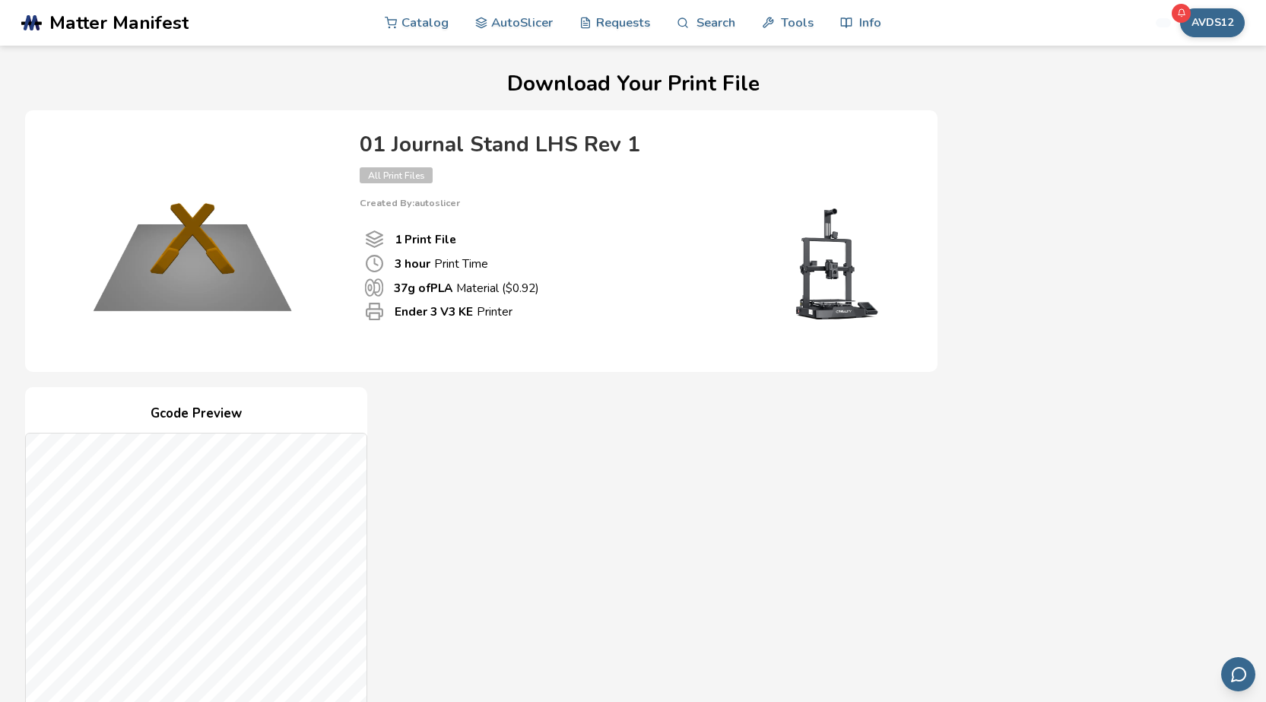
drag, startPoint x: 191, startPoint y: 249, endPoint x: 145, endPoint y: 240, distance: 47.1
drag, startPoint x: 145, startPoint y: 240, endPoint x: 491, endPoint y: 393, distance: 379.0
click at [491, 393] on div "Gcode Preview Drag to rotate • Scroll to zoom Print File 1 3 hour Print Time ($…" at bounding box center [481, 664] width 913 height 554
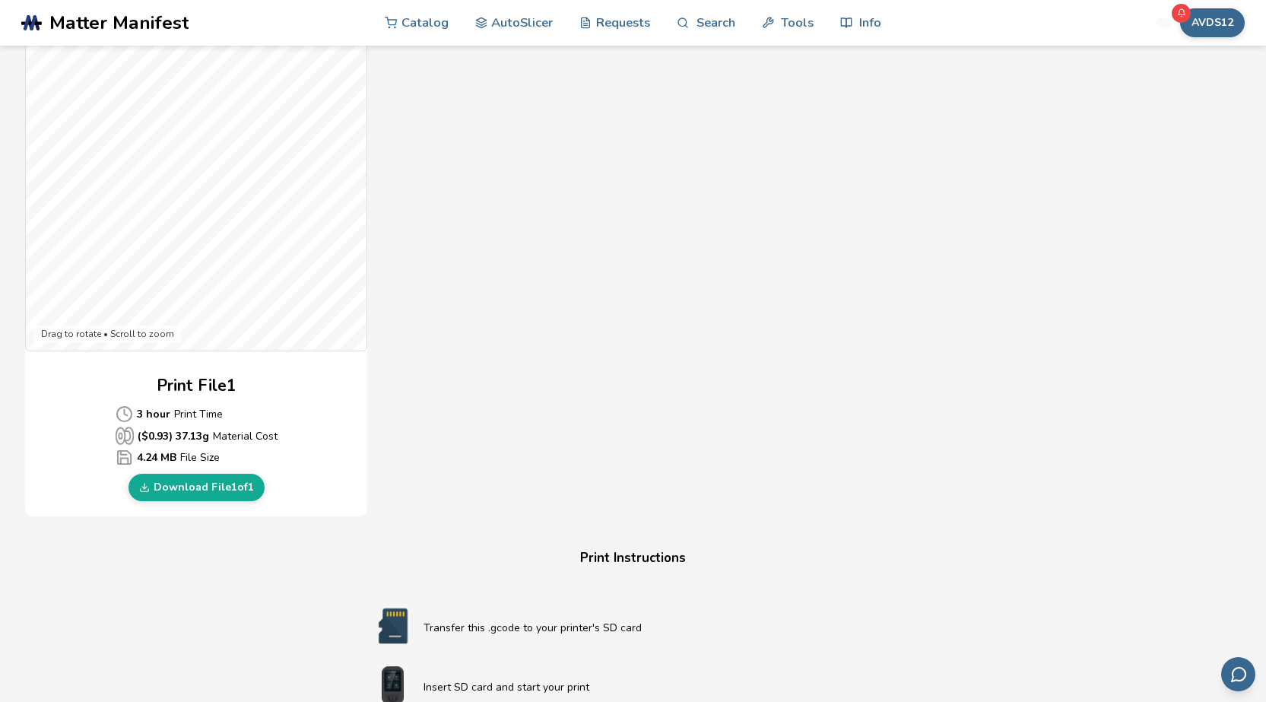
scroll to position [423, 0]
click at [236, 482] on link "Download File 1 of 1" at bounding box center [197, 488] width 136 height 27
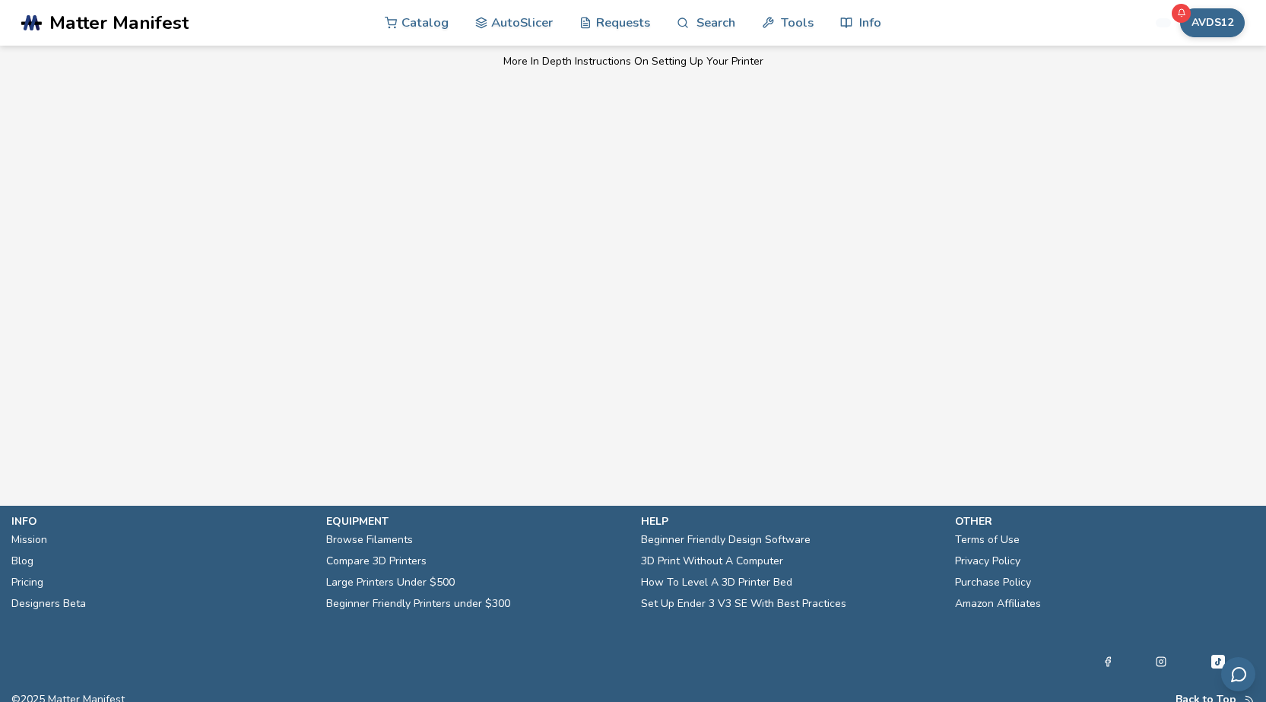
scroll to position [1107, 0]
